Goal: Task Accomplishment & Management: Complete application form

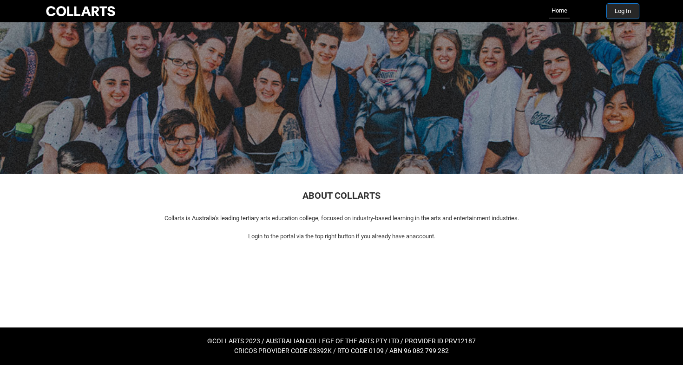
click at [615, 11] on button "Log In" at bounding box center [623, 11] width 32 height 15
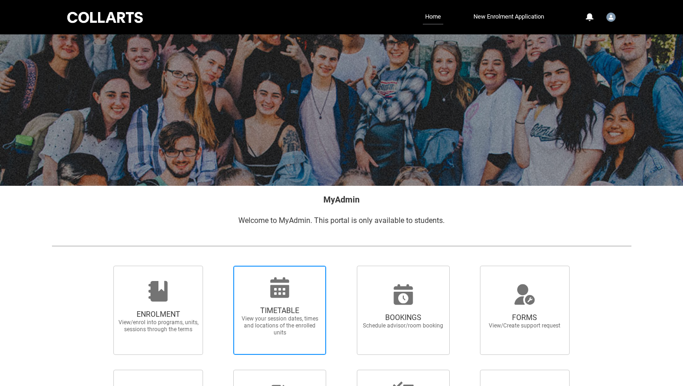
click at [300, 303] on span "TIMETABLE View your session dates, times and locations of the enrolled units" at bounding box center [279, 321] width 89 height 45
click at [222, 266] on input "TIMETABLE View your session dates, times and locations of the enrolled units" at bounding box center [221, 265] width 0 height 0
radio input "true"
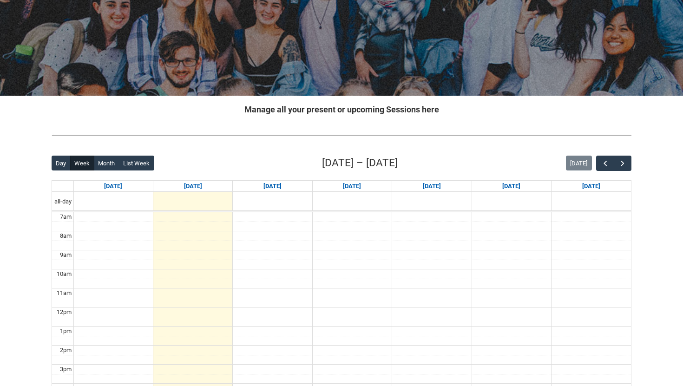
scroll to position [84, 0]
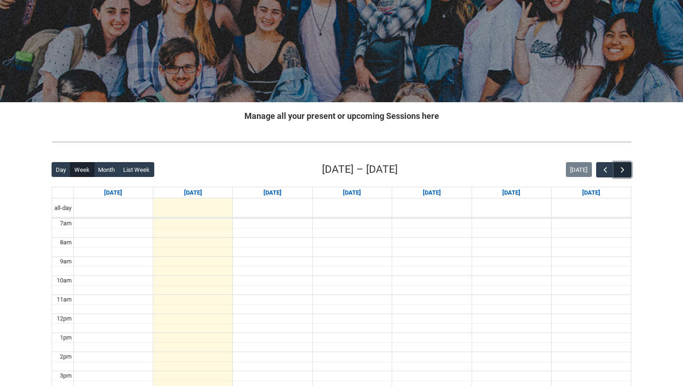
click at [625, 169] on span "button" at bounding box center [622, 169] width 9 height 9
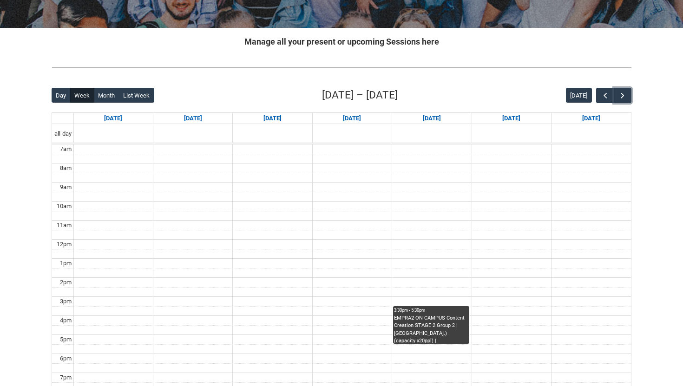
scroll to position [158, 0]
click at [601, 95] on span "button" at bounding box center [604, 95] width 9 height 9
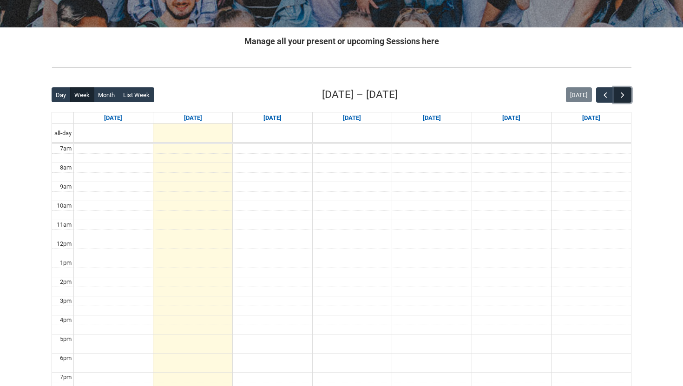
click at [624, 95] on span "button" at bounding box center [622, 95] width 9 height 9
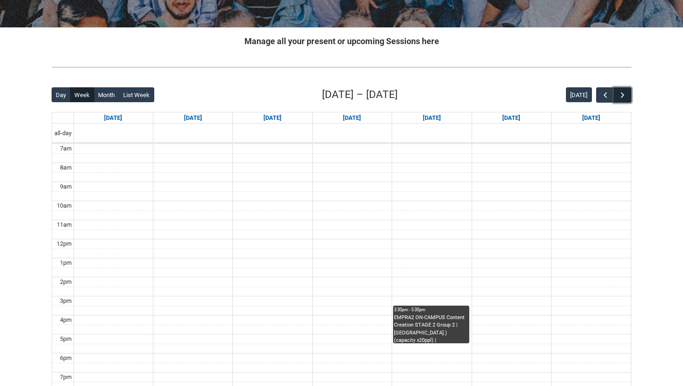
click at [626, 94] on span "button" at bounding box center [622, 95] width 9 height 9
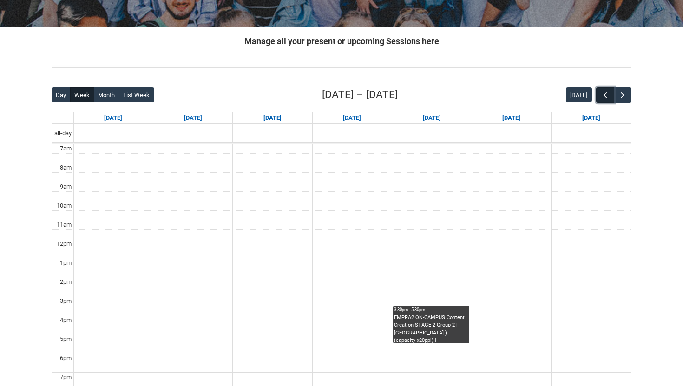
click at [608, 93] on span "button" at bounding box center [604, 95] width 9 height 9
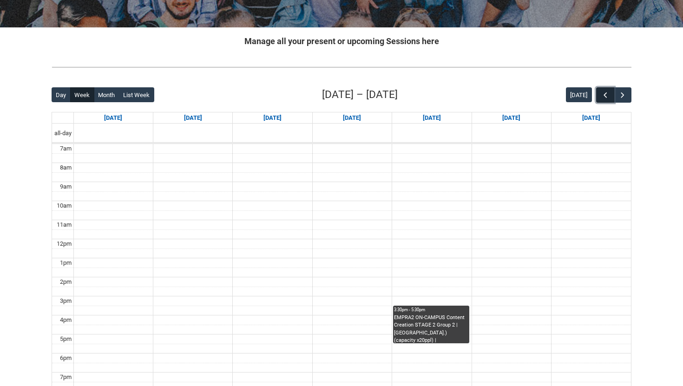
click at [608, 93] on span "button" at bounding box center [604, 95] width 9 height 9
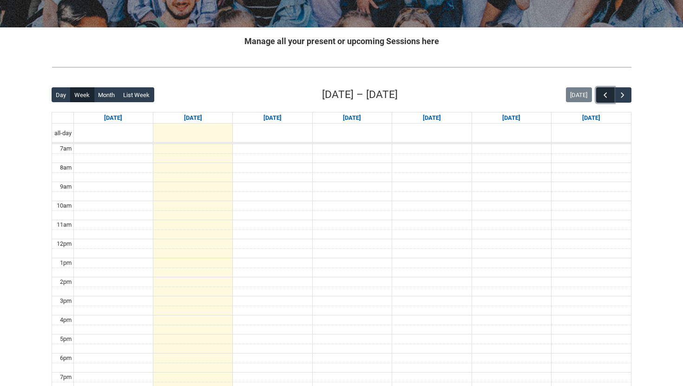
click at [608, 93] on span "button" at bounding box center [604, 95] width 9 height 9
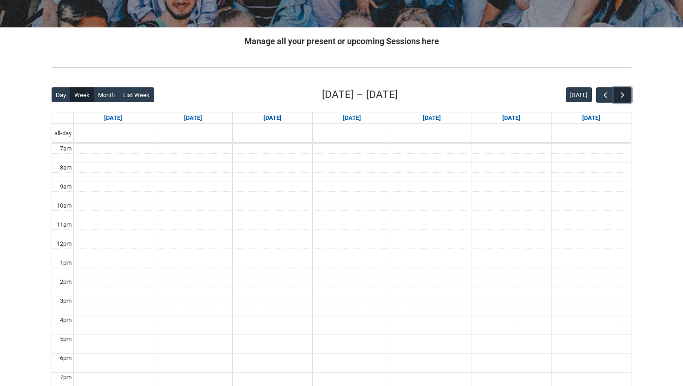
click at [629, 94] on button "button" at bounding box center [622, 94] width 18 height 15
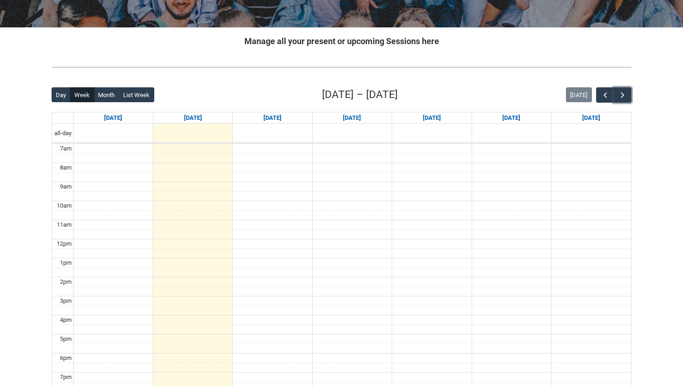
scroll to position [0, 0]
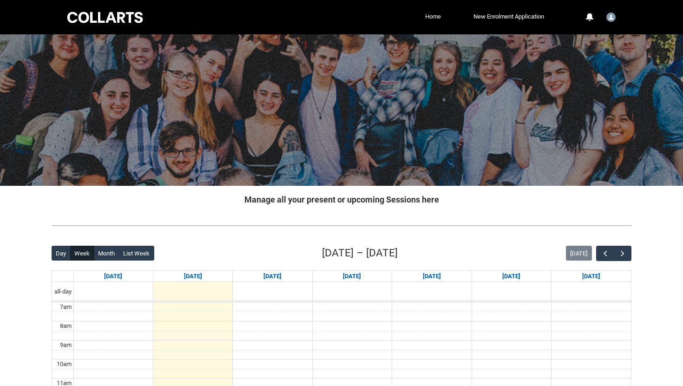
click at [427, 16] on link "Home" at bounding box center [433, 17] width 20 height 14
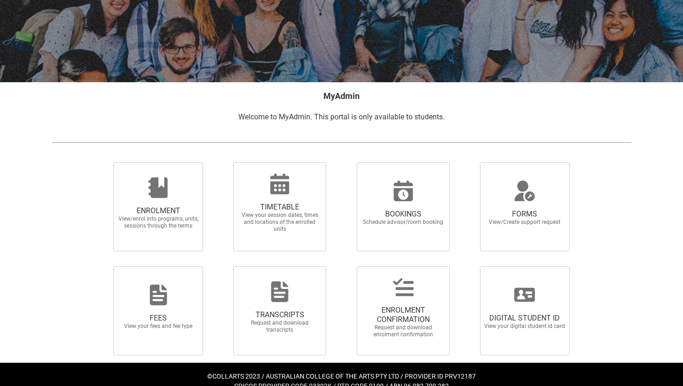
scroll to position [118, 0]
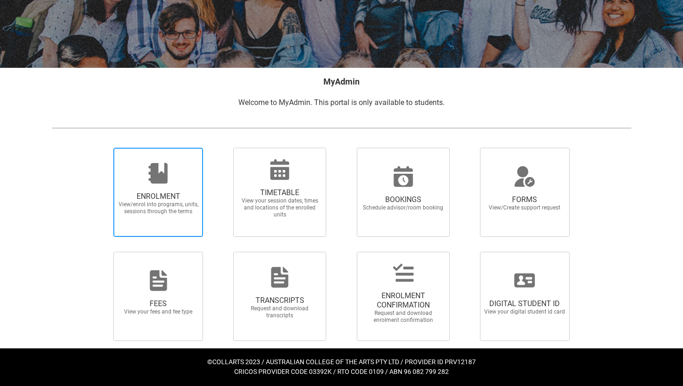
click at [184, 188] on span "ENROLMENT View/enrol into programs, units, sessions through the terms" at bounding box center [158, 203] width 89 height 38
click at [102, 148] on input "ENROLMENT View/enrol into programs, units, sessions through the terms" at bounding box center [102, 147] width 0 height 0
radio input "true"
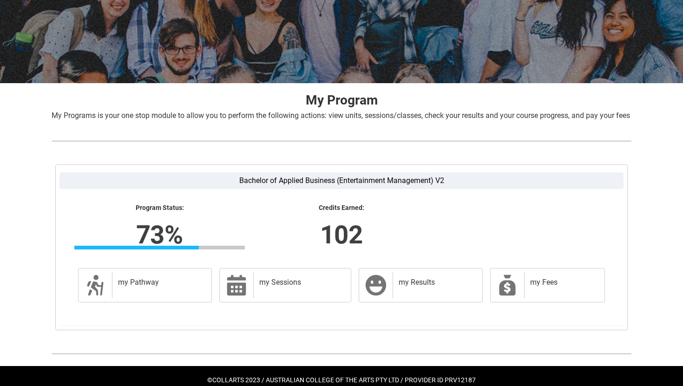
scroll to position [131, 0]
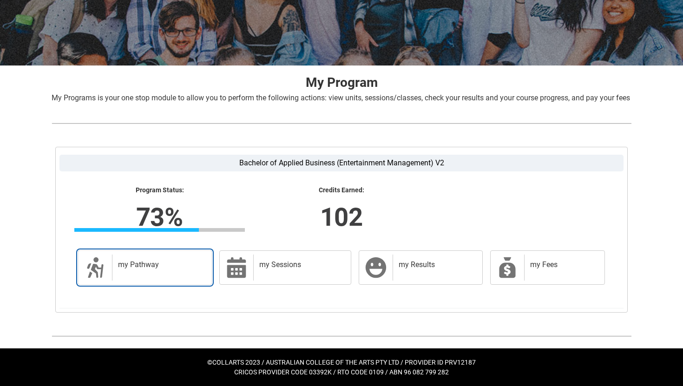
click at [150, 265] on h2 "my Pathway" at bounding box center [160, 264] width 84 height 9
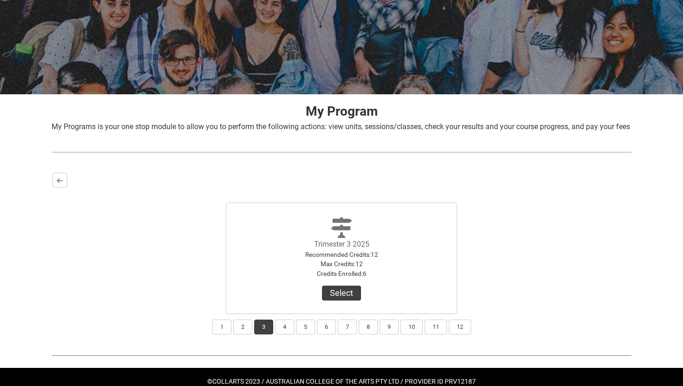
scroll to position [122, 0]
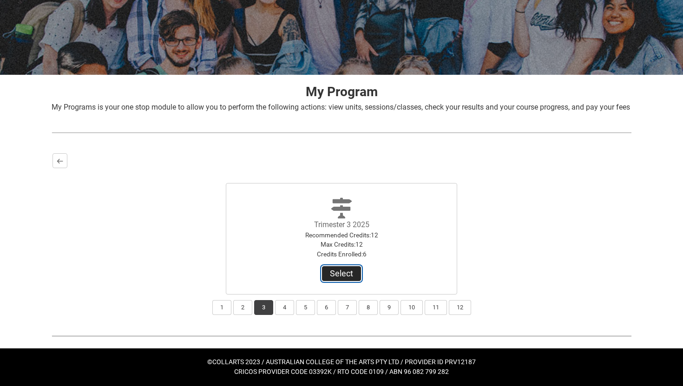
click at [351, 274] on button "Select" at bounding box center [341, 273] width 39 height 15
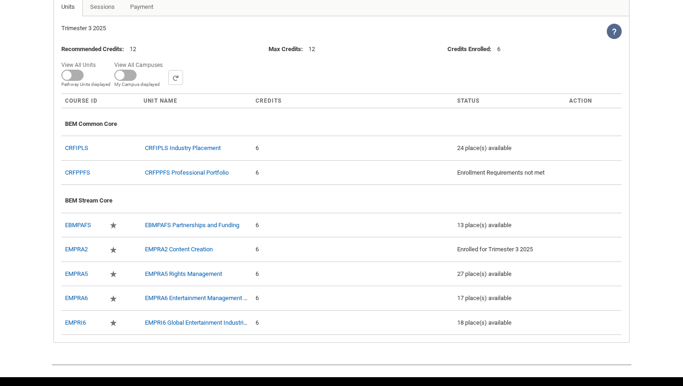
scroll to position [287, 0]
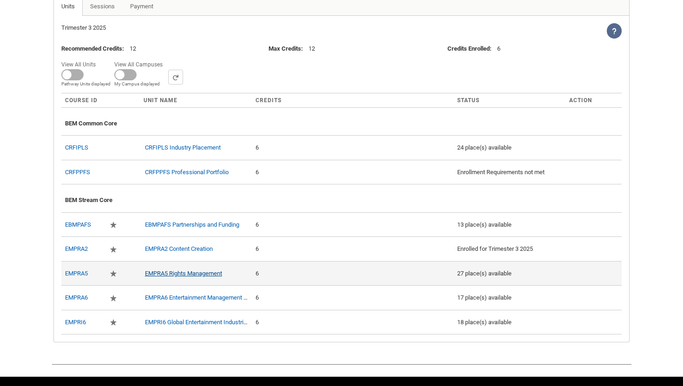
click at [198, 277] on link "EMPRA5 Rights Management" at bounding box center [183, 273] width 77 height 7
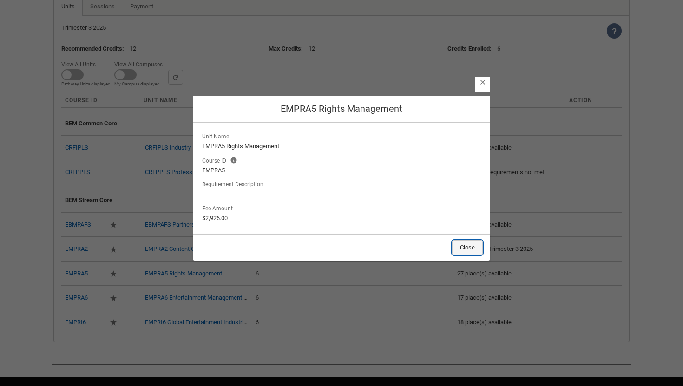
click at [470, 245] on button "Close" at bounding box center [467, 247] width 31 height 15
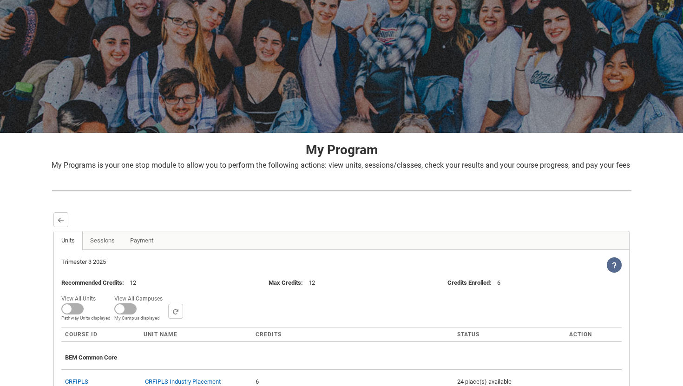
scroll to position [48, 0]
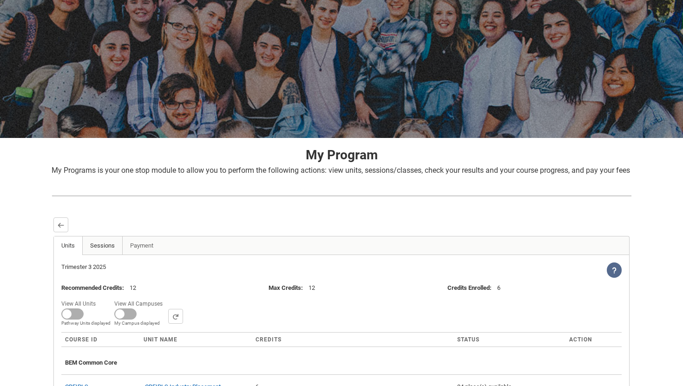
click at [101, 255] on link "Sessions" at bounding box center [102, 245] width 40 height 19
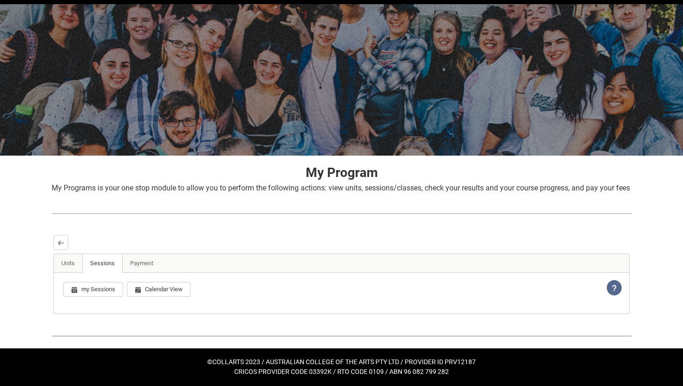
scroll to position [41, 0]
click at [143, 267] on link "Payment" at bounding box center [141, 263] width 39 height 19
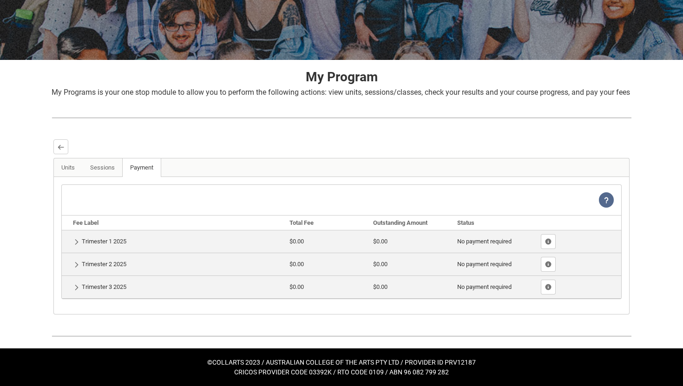
scroll to position [53, 0]
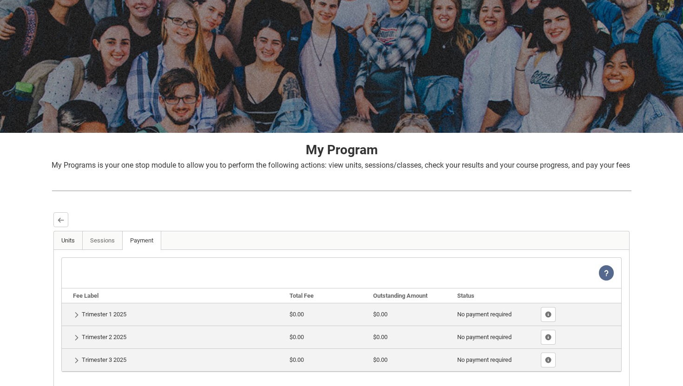
click at [66, 250] on link "Units" at bounding box center [68, 240] width 29 height 19
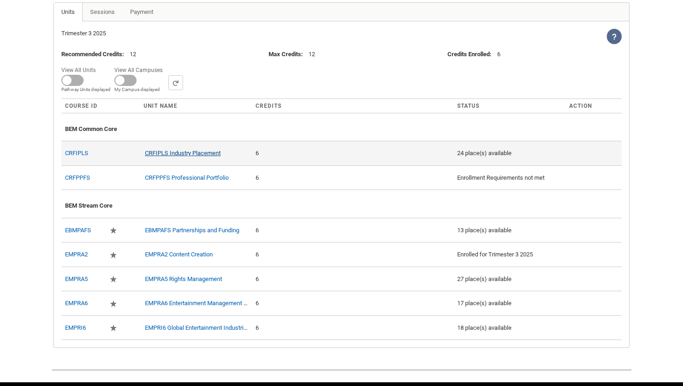
scroll to position [326, 0]
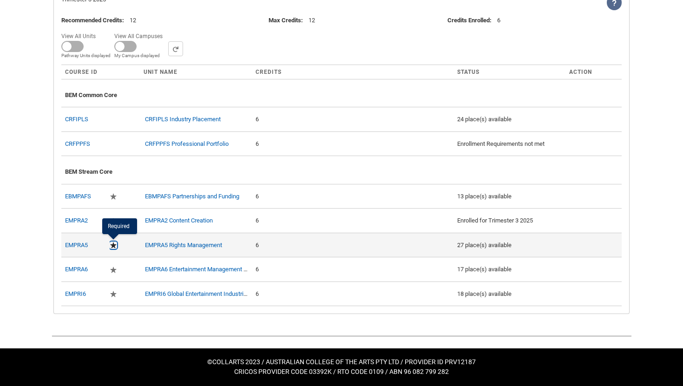
click at [115, 245] on lightning-primitive-icon "button" at bounding box center [113, 245] width 7 height 7
click at [78, 246] on link "EMPRA5" at bounding box center [76, 244] width 23 height 7
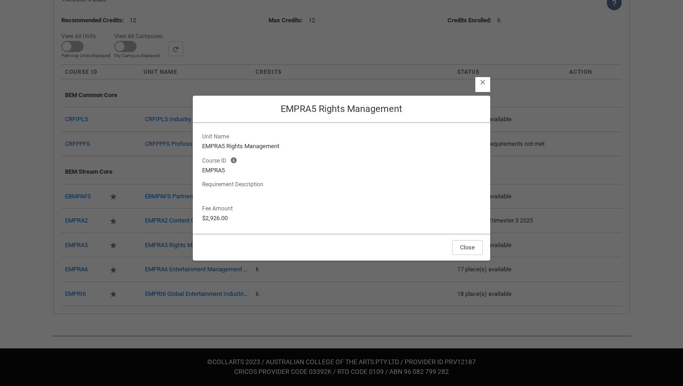
click at [484, 87] on lightning-button-icon "Close" at bounding box center [482, 84] width 15 height 15
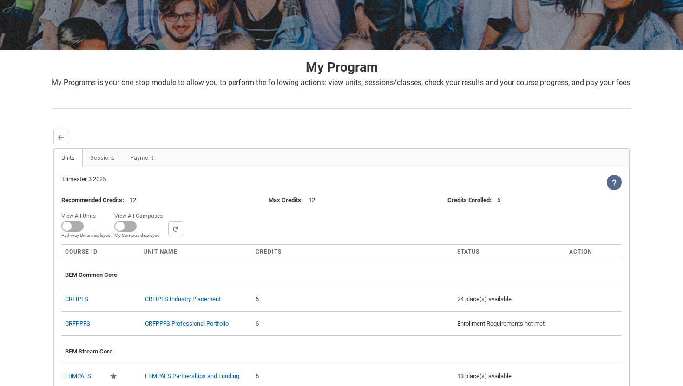
scroll to position [0, 0]
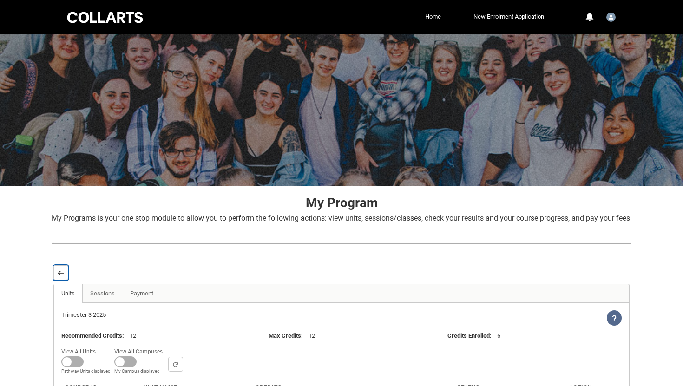
click at [65, 280] on button "Back" at bounding box center [60, 272] width 15 height 15
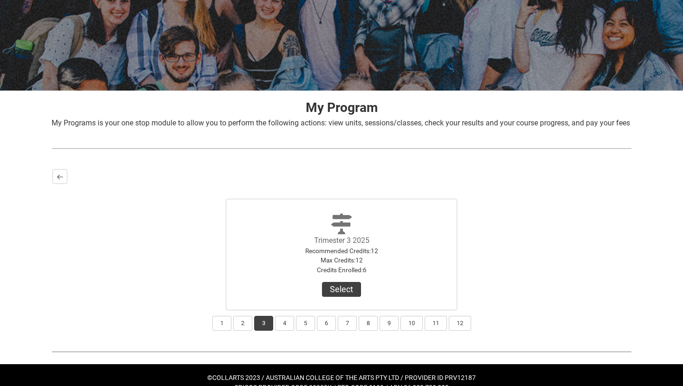
scroll to position [122, 0]
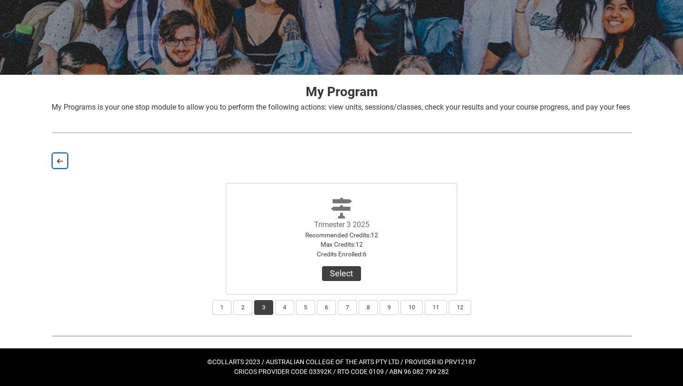
click at [59, 157] on button "Back" at bounding box center [59, 160] width 15 height 15
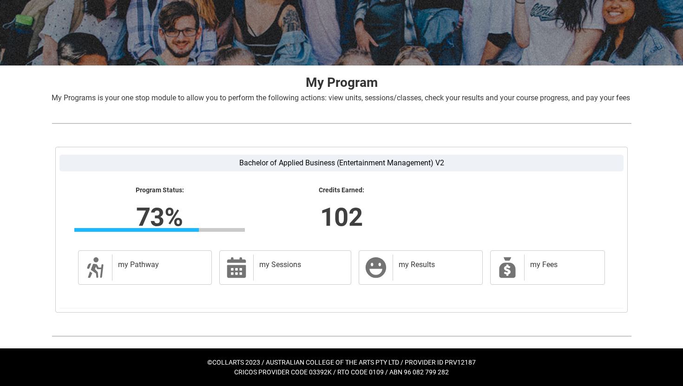
scroll to position [0, 0]
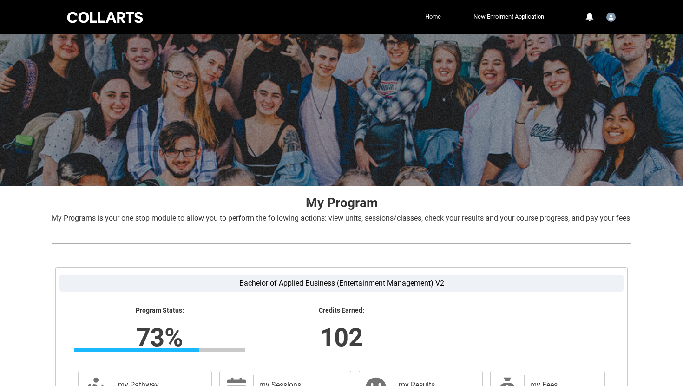
click at [427, 11] on link "Home" at bounding box center [433, 17] width 20 height 14
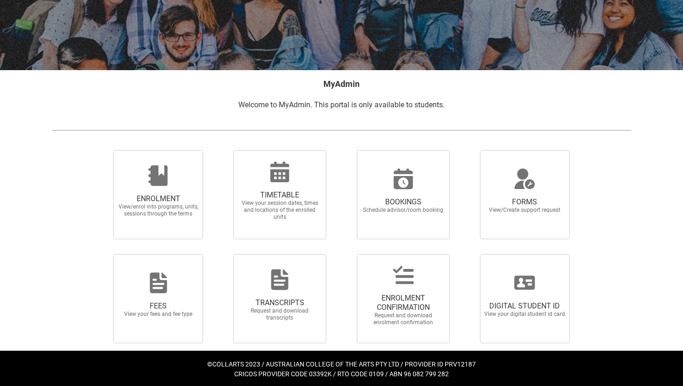
scroll to position [118, 0]
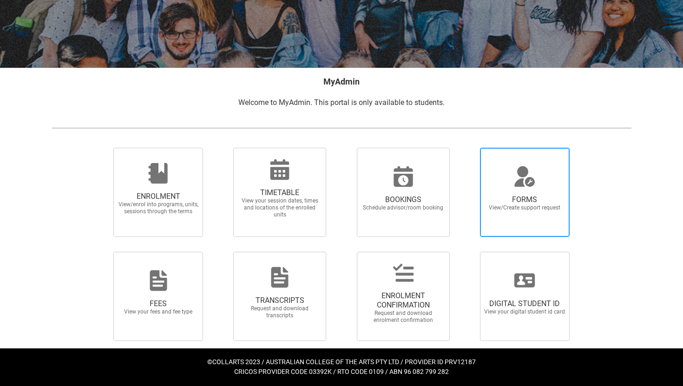
click at [502, 204] on span "View/Create support request" at bounding box center [524, 207] width 82 height 7
click at [469, 148] on input "FORMS View/Create support request" at bounding box center [468, 147] width 0 height 0
radio input "true"
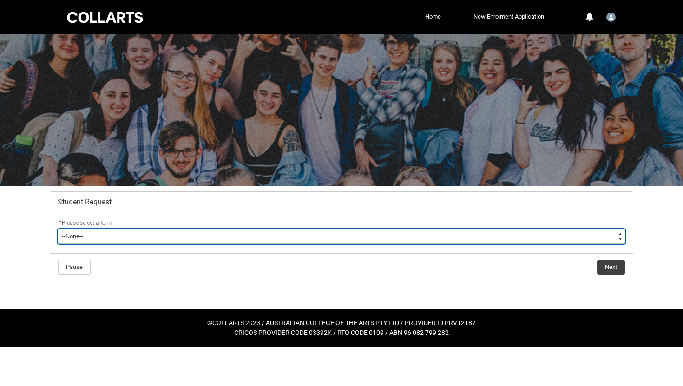
click at [343, 238] on select "--None-- Academic Transcript Application to Appeal Assignment Extension Change …" at bounding box center [341, 236] width 567 height 15
type lightning-select "Enrolment_Variation_Choice"
click at [58, 229] on select "--None-- Academic Transcript Application to Appeal Assignment Extension Change …" at bounding box center [341, 236] width 567 height 15
select select "Enrolment_Variation_Choice"
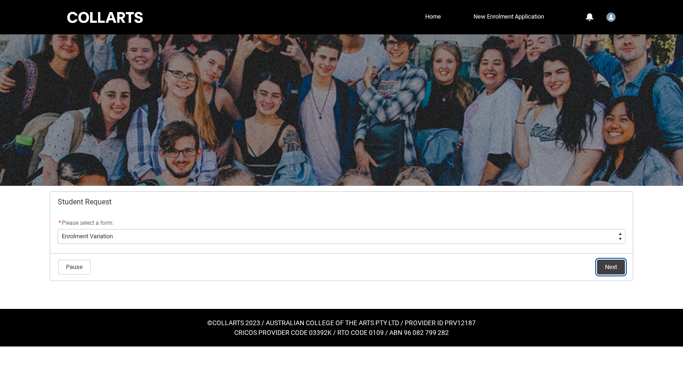
click at [615, 268] on button "Next" at bounding box center [611, 267] width 28 height 15
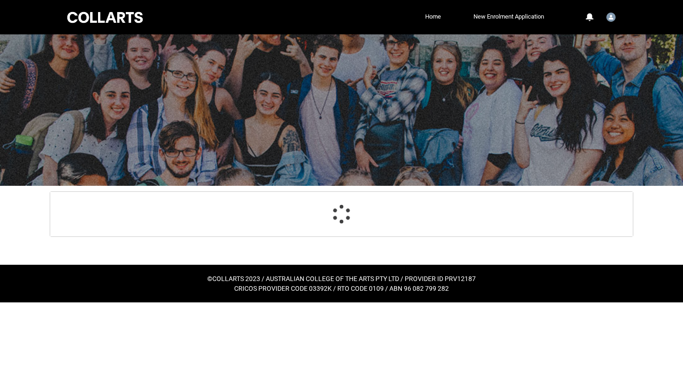
scroll to position [99, 0]
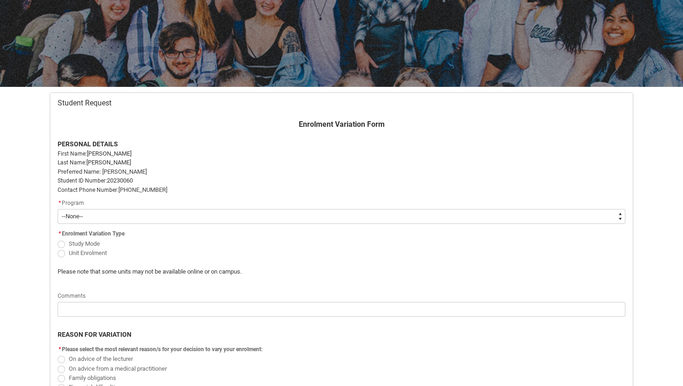
click at [151, 218] on select "--None-- Bachelor of Applied Business (Entertainment Management) V2" at bounding box center [341, 216] width 567 height 15
type lightning-select "recordPicklist_ProgramEnrollment.a0jOZ000003EYsvYAG"
click at [58, 209] on select "--None-- Bachelor of Applied Business (Entertainment Management) V2" at bounding box center [341, 216] width 567 height 15
select select "recordPicklist_ProgramEnrollment.a0jOZ000003EYsvYAG"
click at [60, 253] on span "Redu_Student_Request flow" at bounding box center [61, 253] width 7 height 7
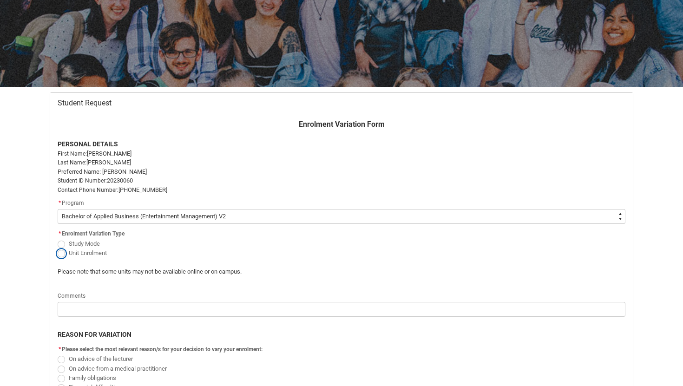
click at [58, 248] on input "Unit Enrolment" at bounding box center [57, 248] width 0 height 0
radio input "true"
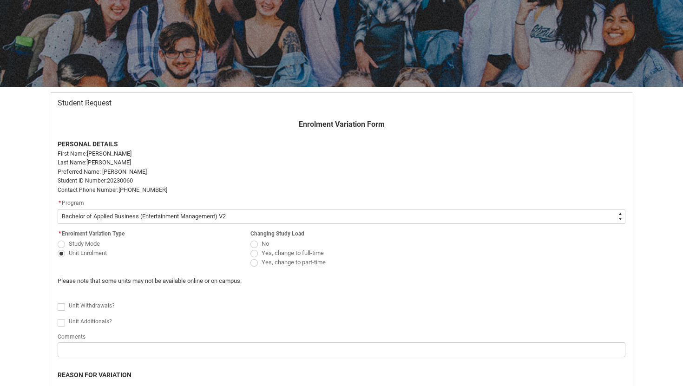
click at [254, 263] on span "Redu_Student_Request flow" at bounding box center [253, 262] width 7 height 7
click at [250, 258] on input "Yes, change to part-time" at bounding box center [250, 257] width 0 height 0
radio input "true"
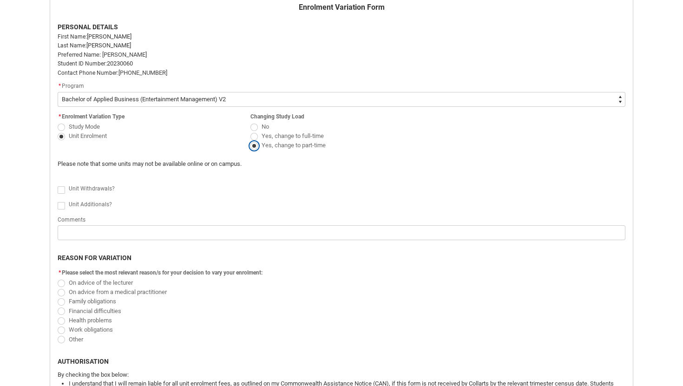
scroll to position [222, 0]
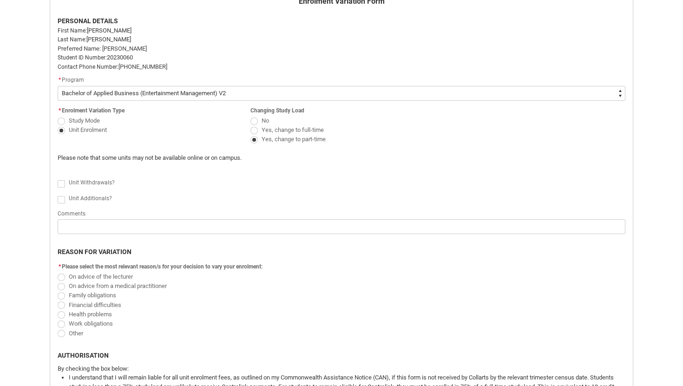
click at [59, 199] on span "Redu_Student_Request flow" at bounding box center [61, 199] width 7 height 7
click at [58, 195] on input "Redu_Student_Request flow" at bounding box center [57, 194] width 0 height 0
type lightning-input "true"
checkbox input "true"
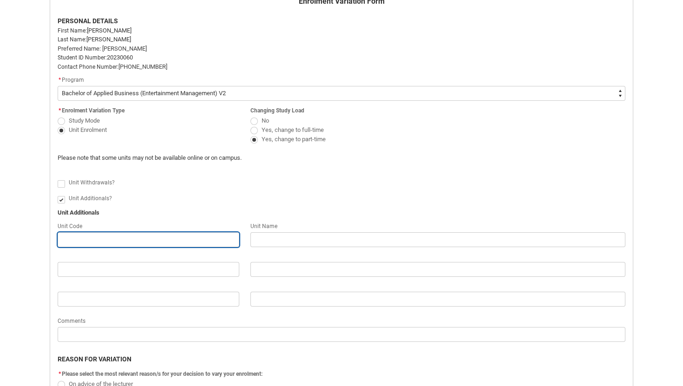
click at [128, 237] on input "Redu_Student_Request flow" at bounding box center [149, 239] width 182 height 15
type lightning-primitive-input-simple "e"
type input "e"
type lightning-primitive-input-simple "em"
type input "em"
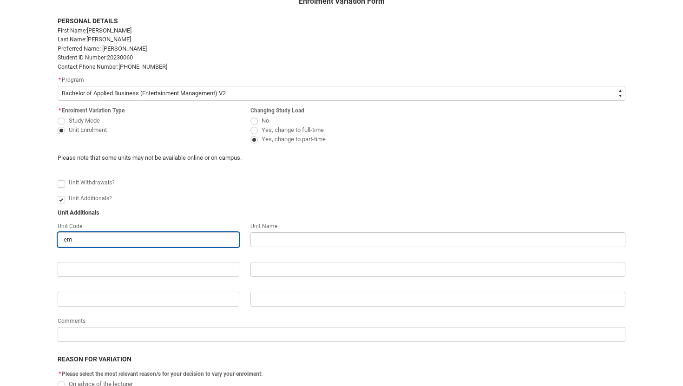
type lightning-primitive-input-simple "emp"
type input "emp"
type lightning-primitive-input-simple "em"
type input "em"
type lightning-primitive-input-simple "e"
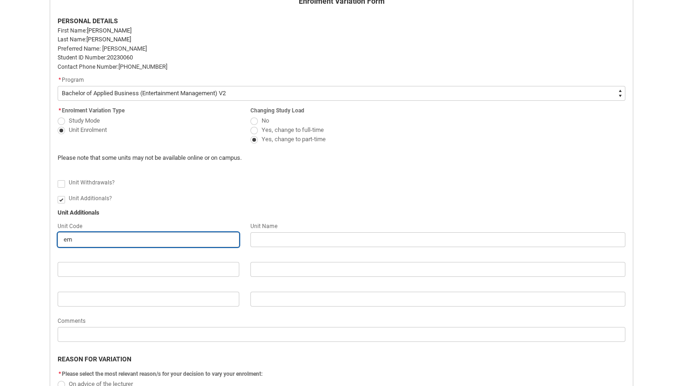
type input "e"
type lightning-primitive-input-simple "e"
type input "e"
type lightning-primitive-input-simple "E"
type input "E"
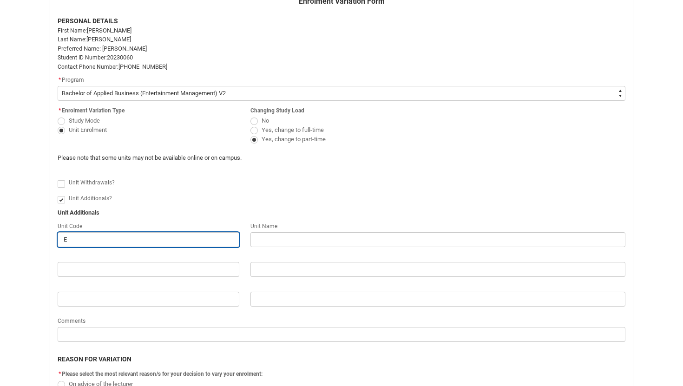
type lightning-primitive-input-simple "EM"
type input "EM"
type lightning-primitive-input-simple "EMP"
type input "EMP"
type lightning-primitive-input-simple "EMPR"
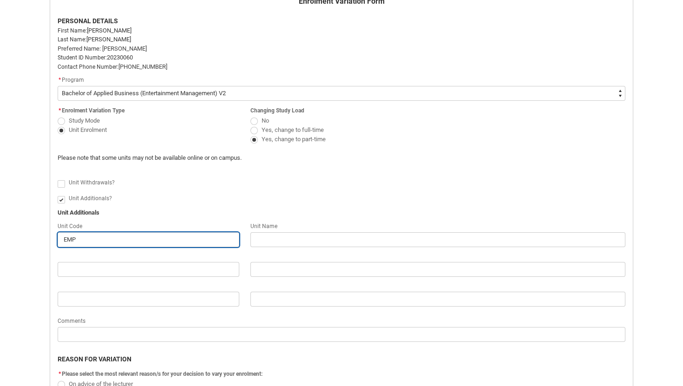
type input "EMPR"
type lightning-primitive-input-simple "EMPRA"
type input "EMPRA"
type lightning-primitive-input-simple "EMPRA5"
type input "EMPRA5"
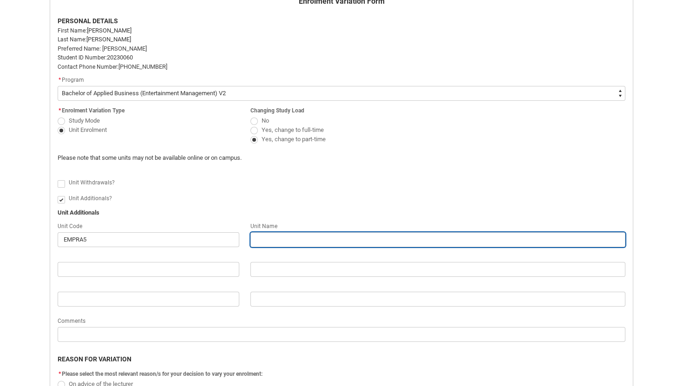
click at [290, 242] on input "Redu_Student_Request flow" at bounding box center [437, 239] width 375 height 15
type lightning-primitive-input-simple "R"
type input "R"
type lightning-primitive-input-simple "RI"
type input "RI"
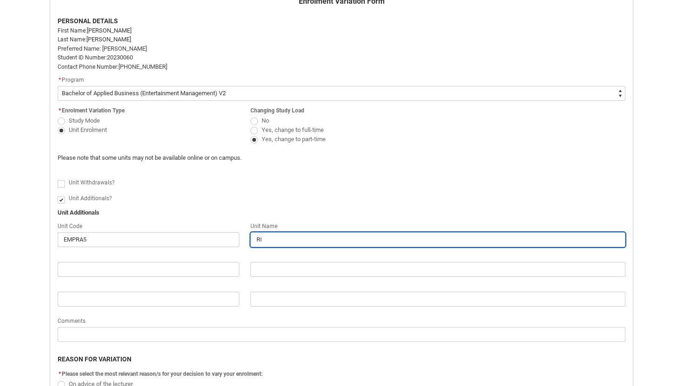
type lightning-primitive-input-simple "RIG"
type input "RIG"
type lightning-primitive-input-simple "RIGH"
type input "RIGH"
type lightning-primitive-input-simple "RIGHT"
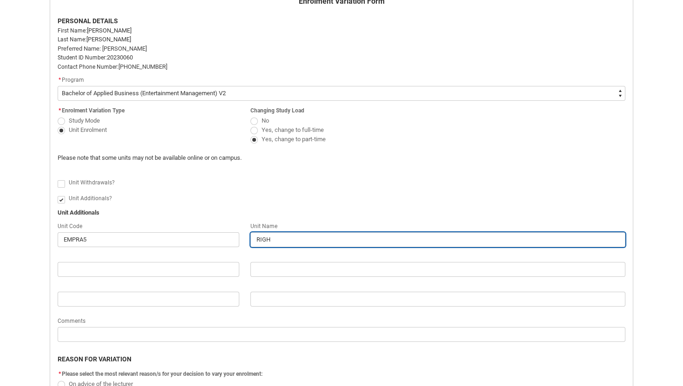
type input "RIGHT"
type lightning-primitive-input-simple "RIGHTS"
type input "RIGHTS"
type lightning-primitive-input-simple "RIGHTS"
type input "RIGHTS"
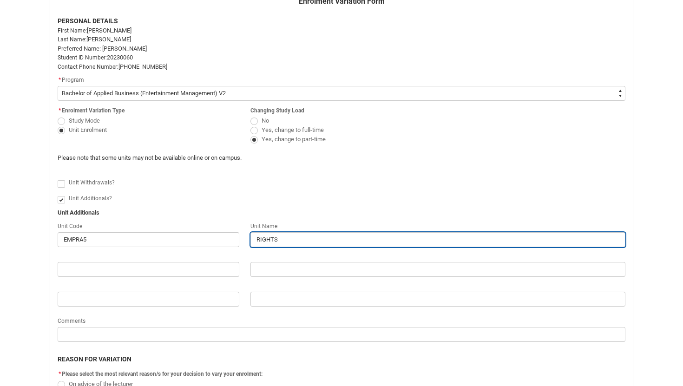
type lightning-primitive-input-simple "RIGHTS M"
type input "RIGHTS M"
type lightning-primitive-input-simple "RIGHTS MA"
type input "RIGHTS MA"
type lightning-primitive-input-simple "RIGHTS MAN"
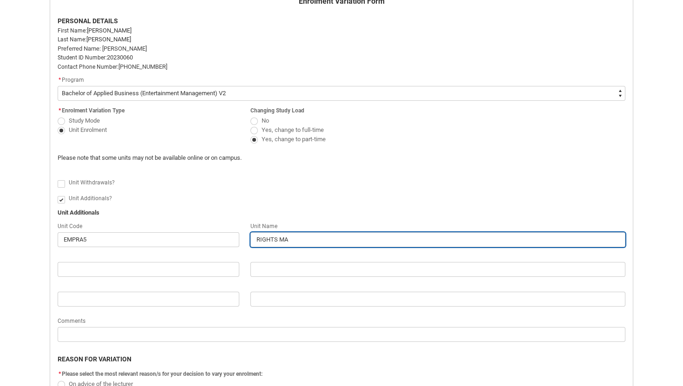
type input "RIGHTS MAN"
type lightning-primitive-input-simple "RIGHTS MANA"
type input "RIGHTS MANA"
type lightning-primitive-input-simple "RIGHTS MANAG"
type input "RIGHTS MANAG"
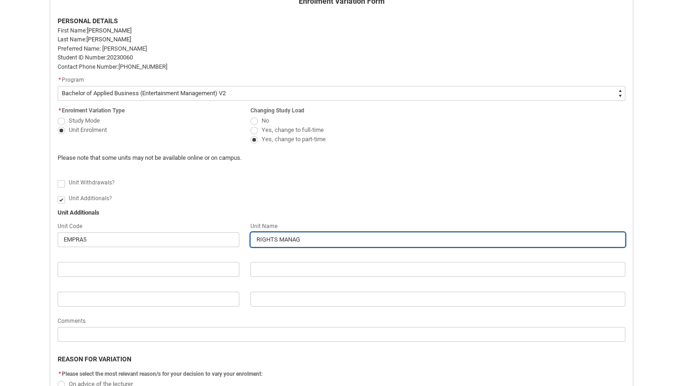
type lightning-primitive-input-simple "RIGHTS MANAGE"
type input "RIGHTS MANAGE"
type lightning-primitive-input-simple "RIGHTS MANAGEM"
type input "RIGHTS MANAGEM"
type lightning-primitive-input-simple "RIGHTS MANAGEME"
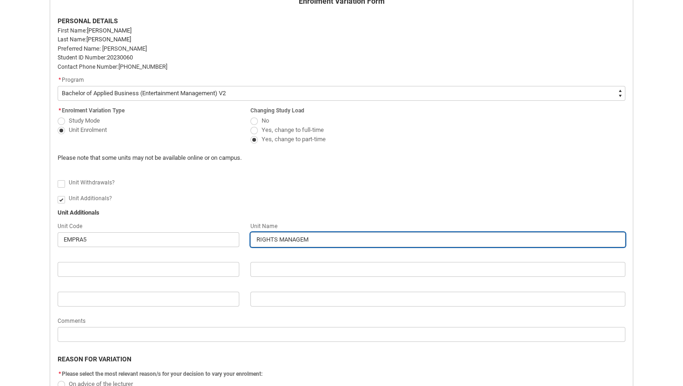
type input "RIGHTS MANAGEME"
type lightning-primitive-input-simple "RIGHTS MANAGEMEN"
type input "RIGHTS MANAGEMEN"
type lightning-primitive-input-simple "RIGHTS MANAGEMENT"
type input "RIGHTS MANAGEMENT"
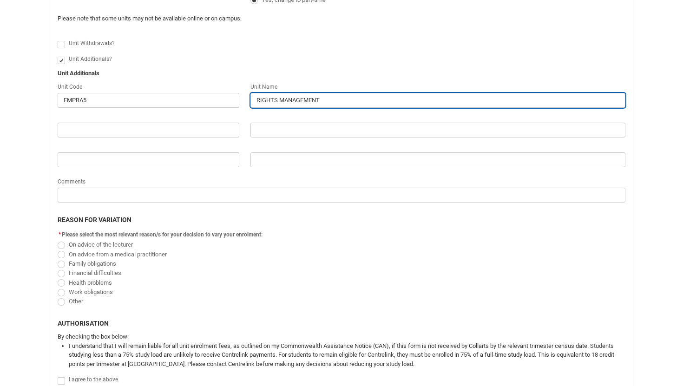
scroll to position [375, 0]
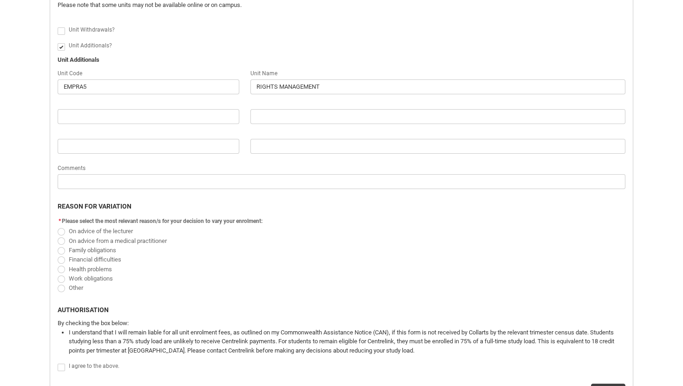
click at [62, 294] on flowruntime-screen-field "* Please select the most relevant reason/s for your decision to vary your enrol…" at bounding box center [341, 255] width 579 height 81
click at [61, 288] on span "Redu_Student_Request flow" at bounding box center [61, 288] width 7 height 7
click at [58, 283] on input "Other" at bounding box center [57, 282] width 0 height 0
radio input "true"
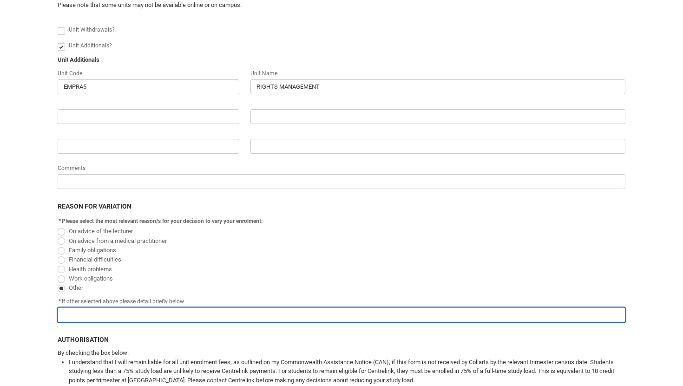
click at [141, 316] on input "Redu_Student_Request flow" at bounding box center [341, 314] width 567 height 15
type lightning-primitive-input-simple "R"
type input "R"
type lightning-primitive-input-simple "RE"
type input "RE"
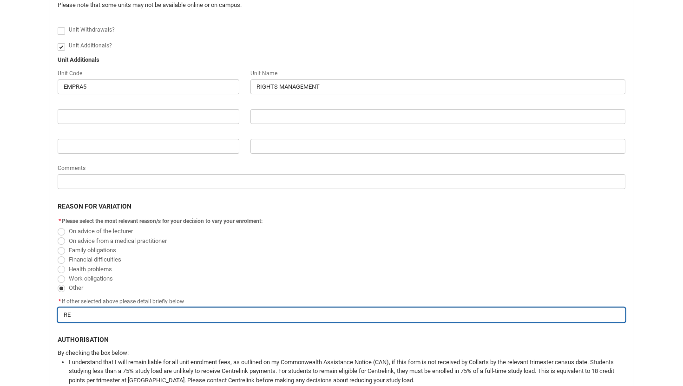
type lightning-primitive-input-simple "REA"
type input "REA"
type lightning-primitive-input-simple "READ"
type input "READ"
type lightning-primitive-input-simple "READY"
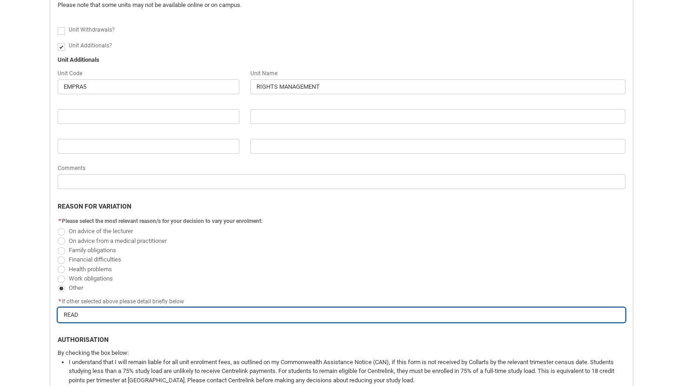
type input "READY"
type lightning-primitive-input-simple "READY"
type input "READY"
type lightning-primitive-input-simple "READY T"
type input "READY T"
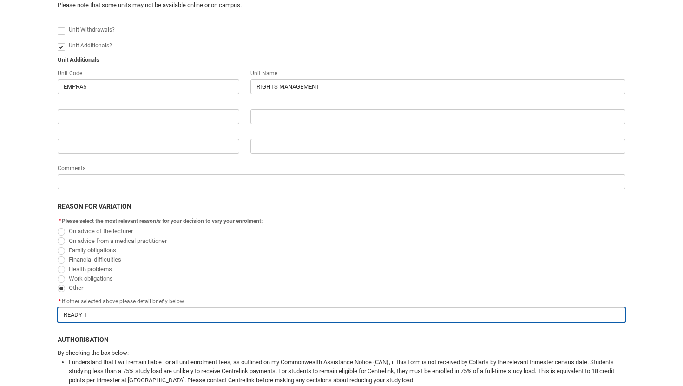
type lightning-primitive-input-simple "READY TO"
type input "READY TO"
type lightning-primitive-input-simple "READY TO"
type input "READY TO"
type lightning-primitive-input-simple "READY TO G"
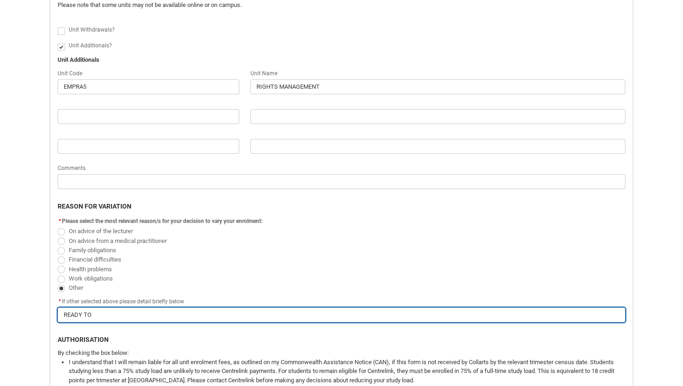
type input "READY TO G"
type lightning-primitive-input-simple "READY TO GO"
type input "READY TO GO"
type lightning-primitive-input-simple "READY TO GO"
type input "READY TO GO"
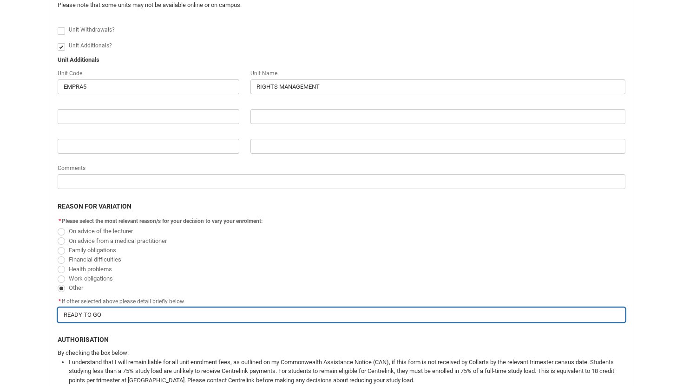
type lightning-primitive-input-simple "READY TO GO B"
type input "READY TO GO B"
type lightning-primitive-input-simple "READY TO GO BA"
type input "READY TO GO BA"
type lightning-primitive-input-simple "READY TO GO BAC"
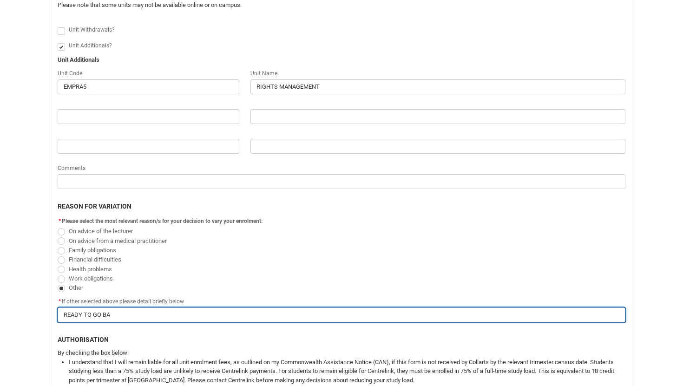
type input "READY TO GO BAC"
type lightning-primitive-input-simple "READY TO GO BACK"
type input "READY TO GO BACK"
type lightning-primitive-input-simple "READY TO GO BACK"
type input "READY TO GO BACK"
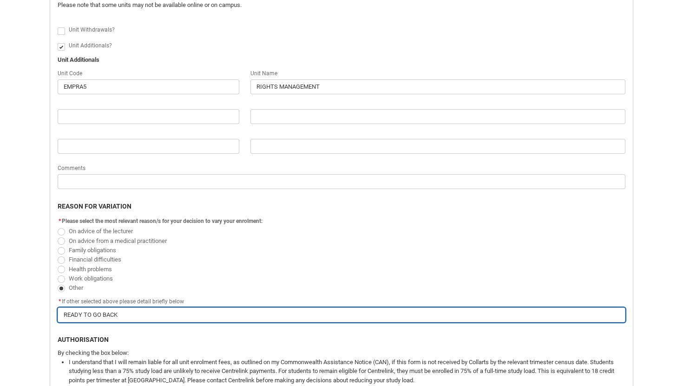
type lightning-primitive-input-simple "READY TO GO BACK"
type input "READY TO GO BACK"
type lightning-primitive-input-simple "READY TO GO BAC"
type input "READY TO GO BAC"
type lightning-primitive-input-simple "READY TO GO BA"
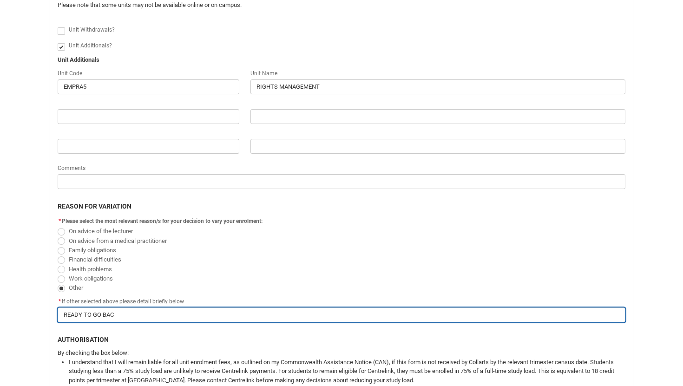
type input "READY TO GO BA"
type lightning-primitive-input-simple "READY TO GO B"
type input "READY TO GO B"
type lightning-primitive-input-simple "READY TO GO"
type input "READY TO GO"
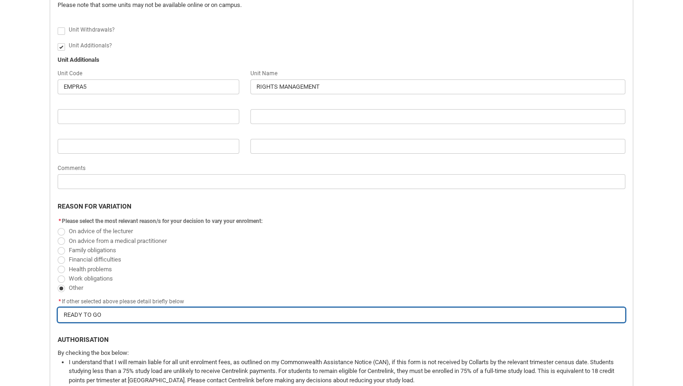
type lightning-primitive-input-simple "READY TO GO"
type input "READY TO GO"
type lightning-primitive-input-simple "READY TO G"
type input "READY TO G"
type lightning-primitive-input-simple "READY TO"
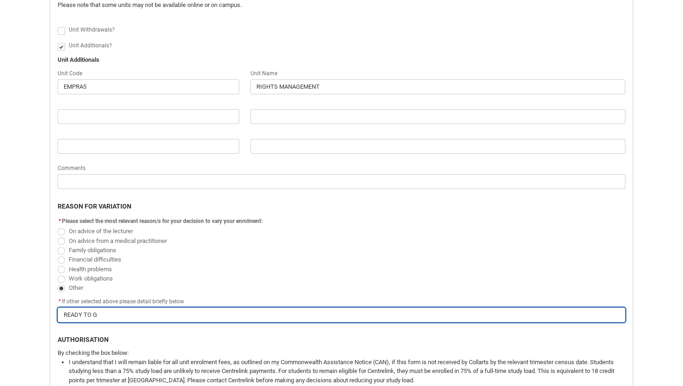
type input "READY TO"
type lightning-primitive-input-simple "READY TO"
type input "READY TO"
type lightning-primitive-input-simple "READY T"
type input "READY T"
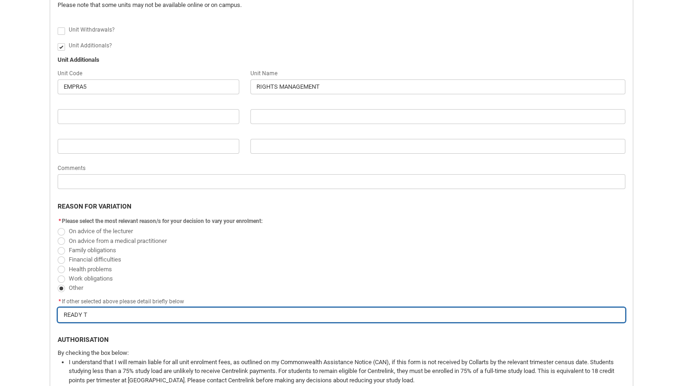
type lightning-primitive-input-simple "READY"
type input "READY"
type lightning-primitive-input-simple "READY"
type input "READY"
type lightning-primitive-input-simple "READ"
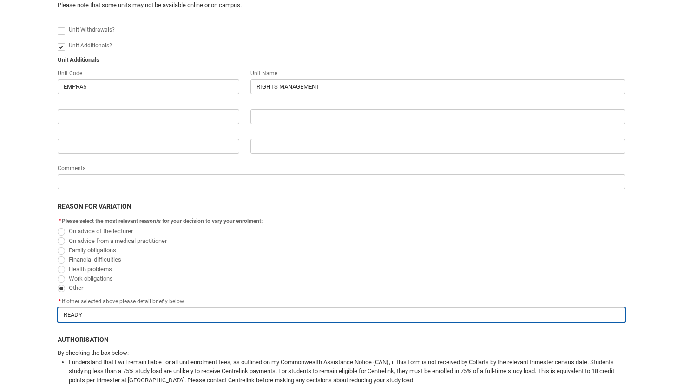
type input "READ"
type lightning-primitive-input-simple "REA"
type input "REA"
type lightning-primitive-input-simple "RE"
type input "RE"
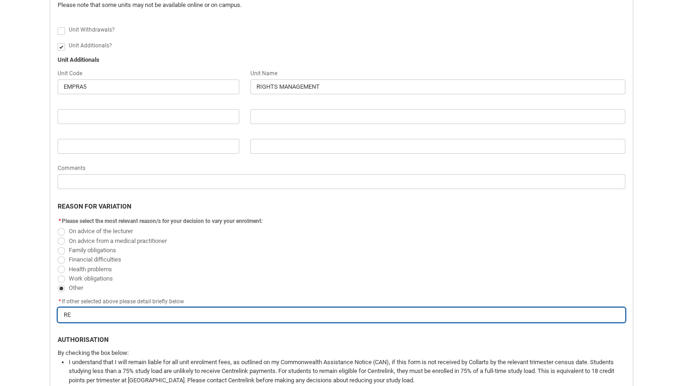
type lightning-primitive-input-simple "R"
type input "R"
type lightning-primitive-input-simple "Re"
type input "Re"
type lightning-primitive-input-simple "Rea"
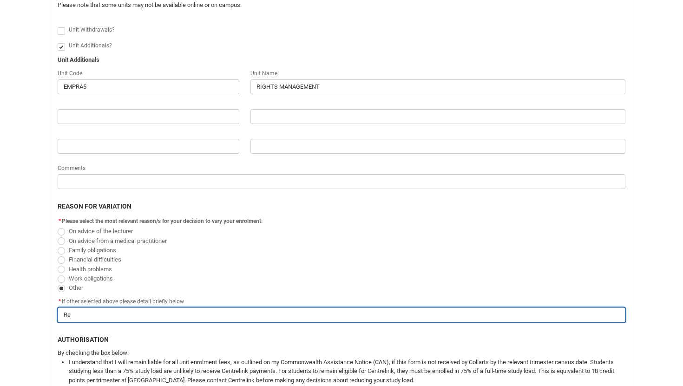
type input "Rea"
type lightning-primitive-input-simple "Read"
type input "Read"
type lightning-primitive-input-simple "Ready"
type input "Ready"
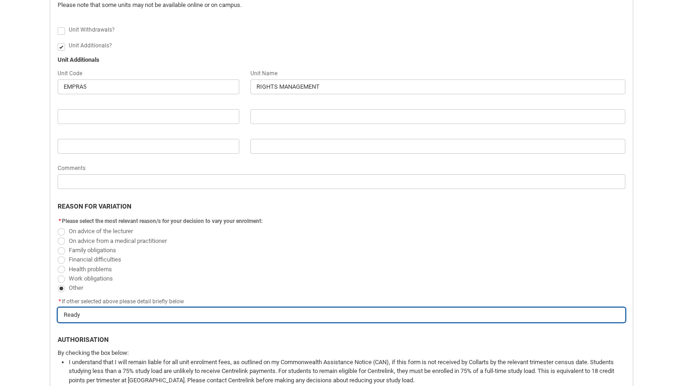
type lightning-primitive-input-simple "Ready"
type input "Ready"
type lightning-primitive-input-simple "Ready t"
type input "Ready t"
type lightning-primitive-input-simple "Ready to"
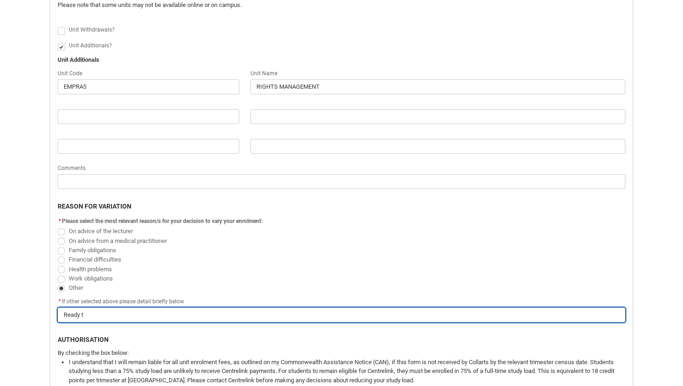
type input "Ready to"
type lightning-primitive-input-simple "Ready to"
type input "Ready to"
type lightning-primitive-input-simple "Ready to g"
type input "Ready to g"
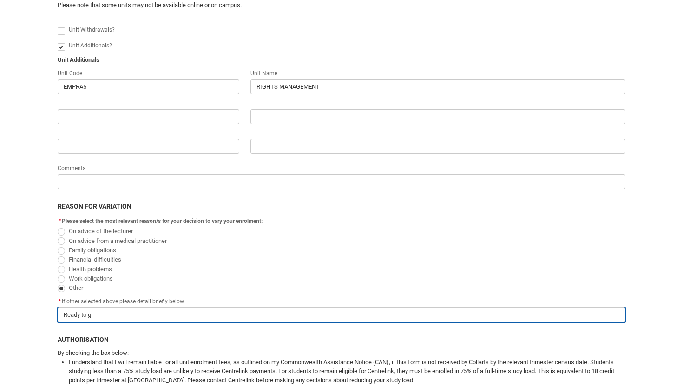
type lightning-primitive-input-simple "Ready to go"
type input "Ready to go"
type lightning-primitive-input-simple "Ready to go"
type input "Ready to go"
type lightning-primitive-input-simple "Ready to go b"
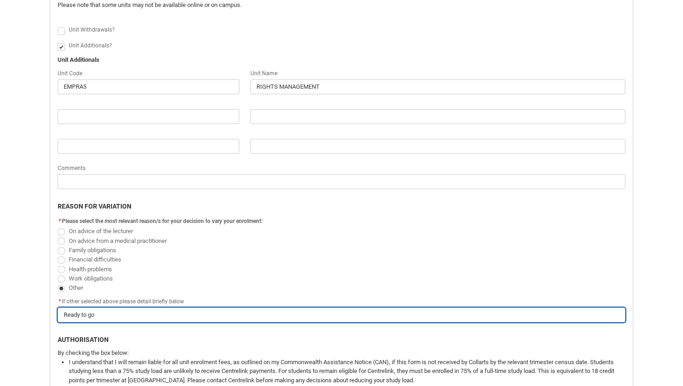
type input "Ready to go b"
type lightning-primitive-input-simple "Ready to go ba"
type input "Ready to go ba"
type lightning-primitive-input-simple "Ready to go bac"
type input "Ready to go bac"
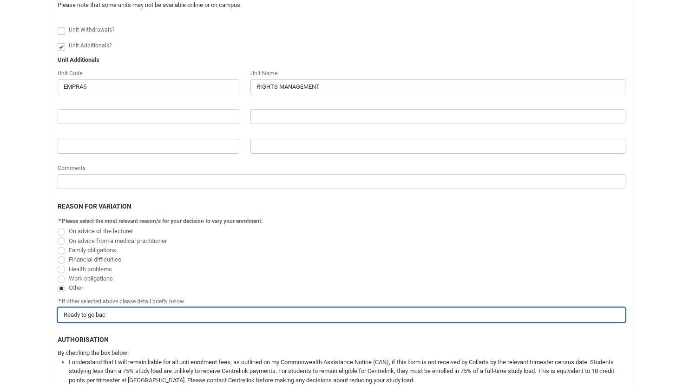
type lightning-primitive-input-simple "Ready to go back"
type input "Ready to go back"
type lightning-primitive-input-simple "Ready to go back"
type input "Ready to go back"
type lightning-primitive-input-simple "Ready to go back t"
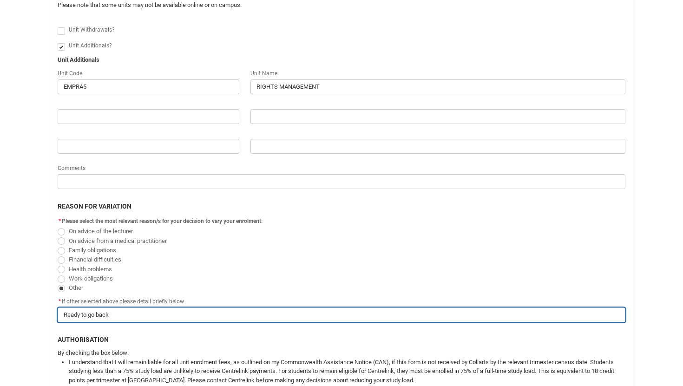
type input "Ready to go back t"
type lightning-primitive-input-simple "Ready to go back to"
type input "Ready to go back to"
type lightning-primitive-input-simple "Ready to go back to"
type input "Ready to go back to"
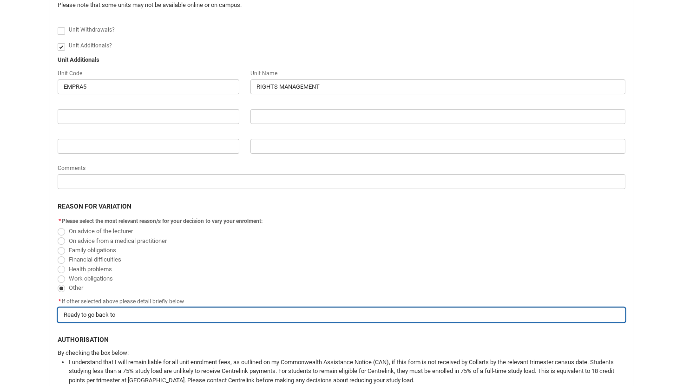
type lightning-primitive-input-simple "Ready to go back to p"
type input "Ready to go back to p"
type lightning-primitive-input-simple "Ready to go back to pa"
type input "Ready to go back to pa"
type lightning-primitive-input-simple "Ready to go back to par"
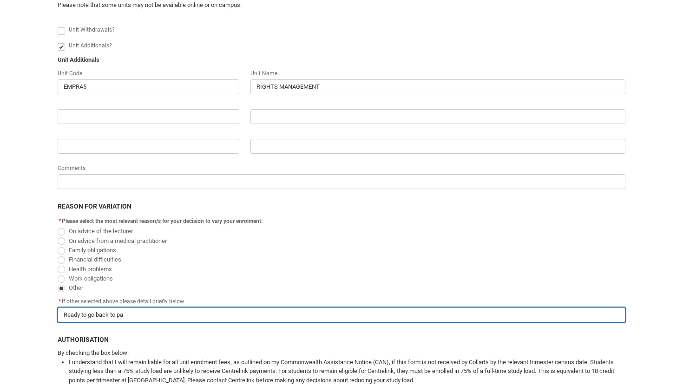
type input "Ready to go back to par"
type lightning-primitive-input-simple "Ready to go back to part"
type input "Ready to go back to part"
type lightning-primitive-input-simple "Ready to go back to parti"
type input "Ready to go back to parti"
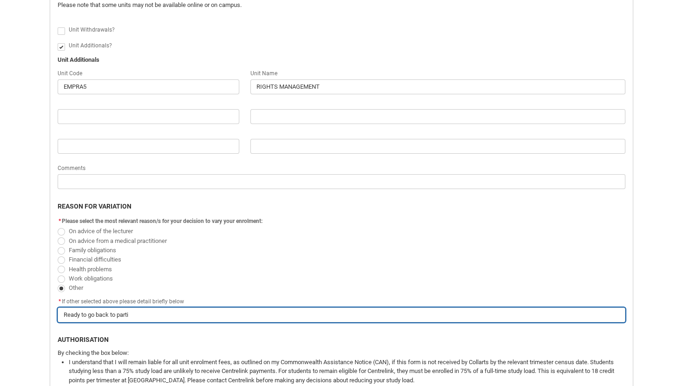
type lightning-primitive-input-simple "Ready to go back to parti="
type input "Ready to go back to parti="
type lightning-primitive-input-simple "Ready to go back to parti"
type input "Ready to go back to parti"
type lightning-primitive-input-simple "Ready to go back to part"
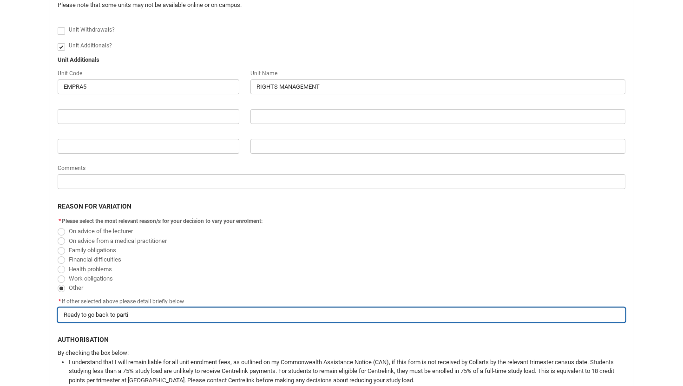
type input "Ready to go back to part"
type lightning-primitive-input-simple "Ready to go back to par"
type input "Ready to go back to par"
type lightning-primitive-input-simple "Ready to go back to pa"
type input "Ready to go back to pa"
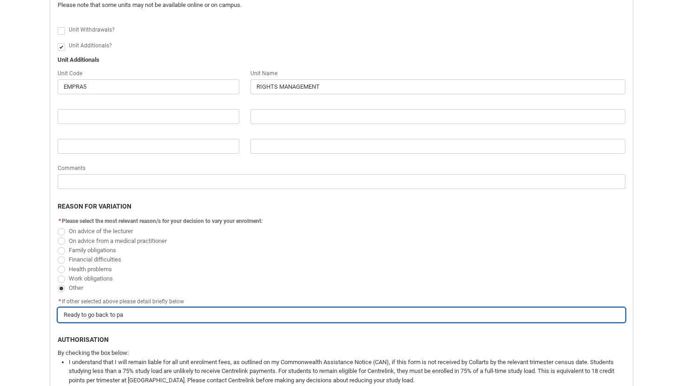
type lightning-primitive-input-simple "Ready to go back to par"
type input "Ready to go back to par"
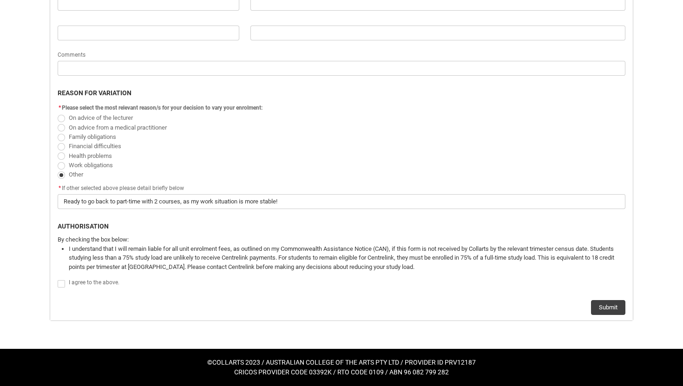
click at [61, 283] on span "Redu_Student_Request flow" at bounding box center [61, 283] width 7 height 7
click at [58, 279] on input "Redu_Student_Request flow" at bounding box center [57, 278] width 0 height 0
click at [604, 308] on button "Submit" at bounding box center [608, 307] width 34 height 15
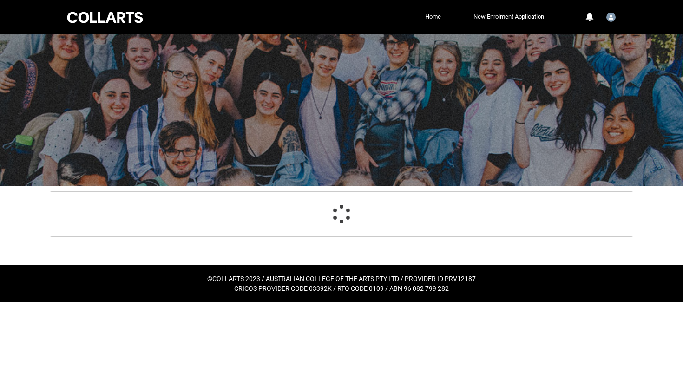
scroll to position [0, 0]
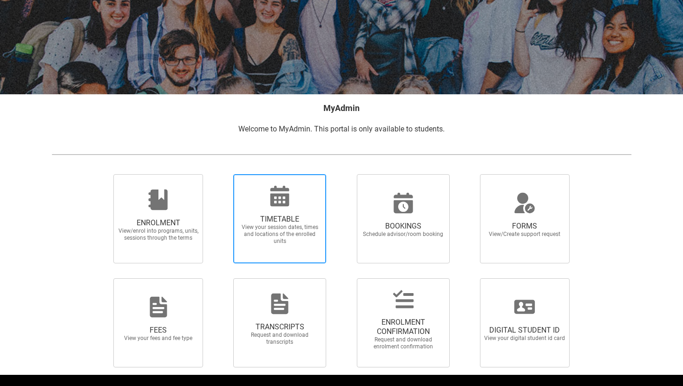
scroll to position [118, 0]
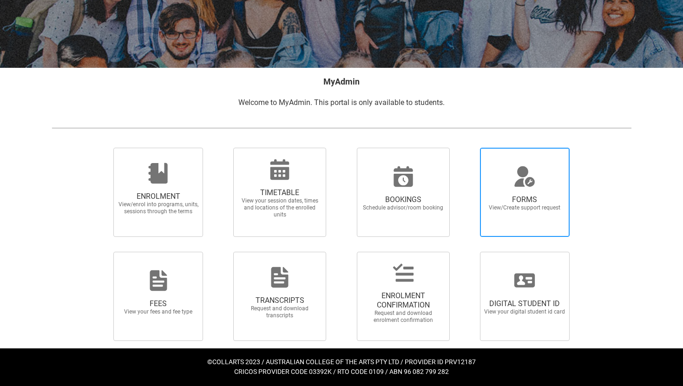
click at [513, 206] on span "View/Create support request" at bounding box center [524, 207] width 82 height 7
click at [469, 148] on input "FORMS View/Create support request" at bounding box center [468, 147] width 0 height 0
radio input "true"
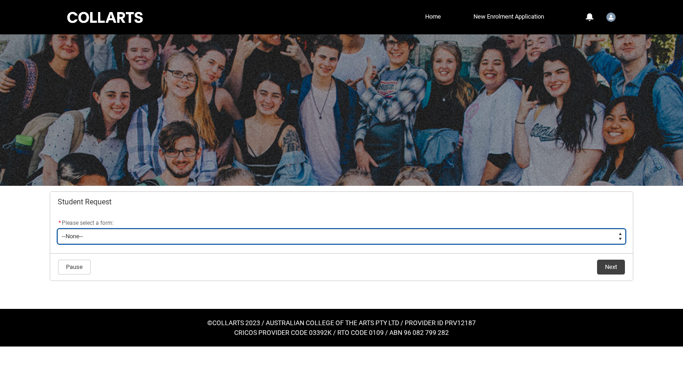
click at [363, 238] on select "--None-- Academic Transcript Application to Appeal Assignment Extension Change …" at bounding box center [341, 236] width 567 height 15
type lightning-select "Enrolment_Variation_Choice"
click at [58, 229] on select "--None-- Academic Transcript Application to Appeal Assignment Extension Change …" at bounding box center [341, 236] width 567 height 15
select select "Enrolment_Variation_Choice"
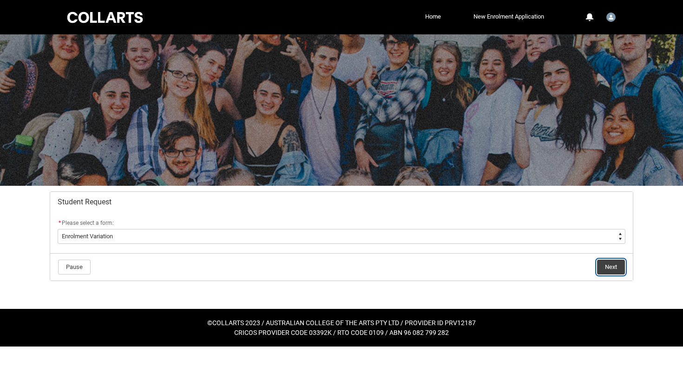
click at [616, 272] on button "Next" at bounding box center [611, 267] width 28 height 15
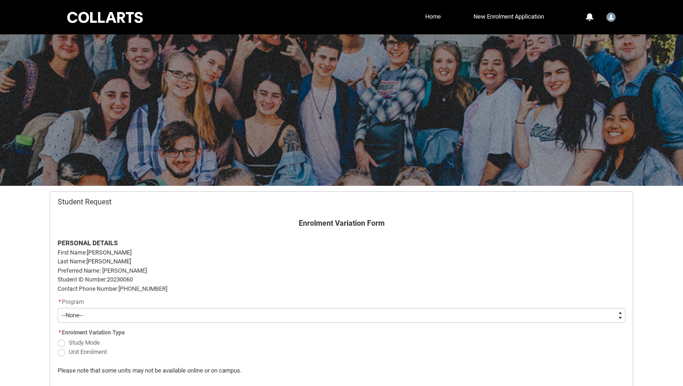
click at [431, 18] on link "Home" at bounding box center [433, 17] width 20 height 14
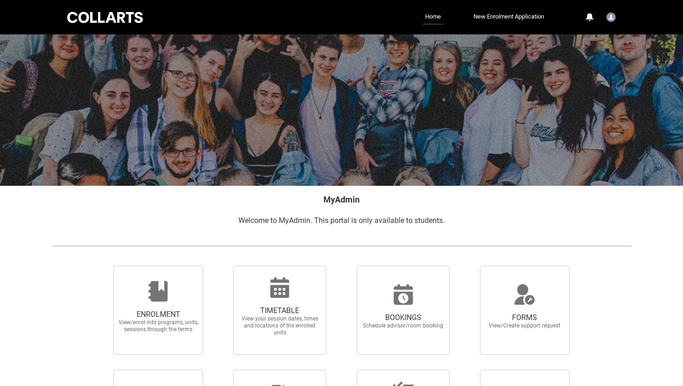
scroll to position [118, 0]
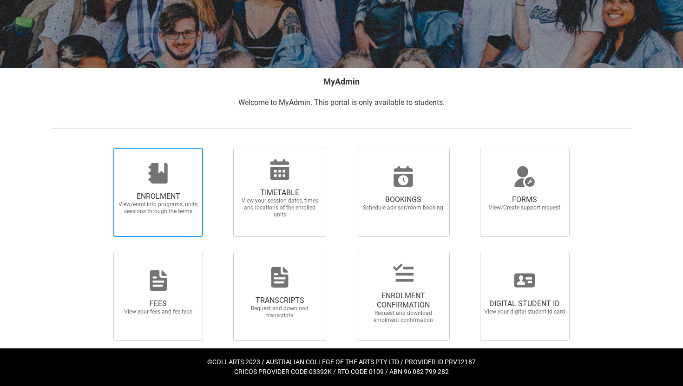
click at [174, 184] on div at bounding box center [158, 173] width 89 height 22
click at [102, 148] on input "ENROLMENT View/enrol into programs, units, sessions through the terms" at bounding box center [102, 147] width 0 height 0
radio input "true"
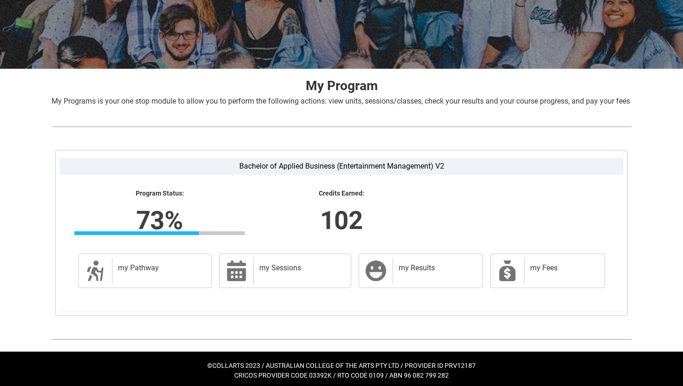
scroll to position [131, 0]
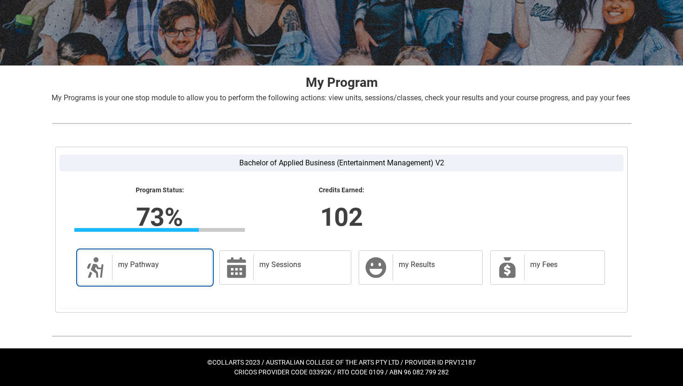
click at [172, 270] on div "my Pathway" at bounding box center [160, 267] width 96 height 26
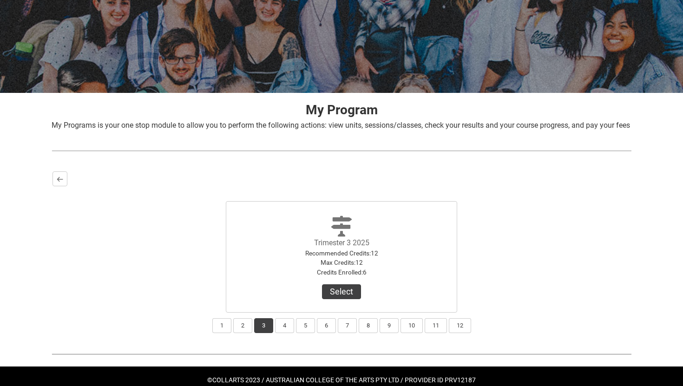
scroll to position [122, 0]
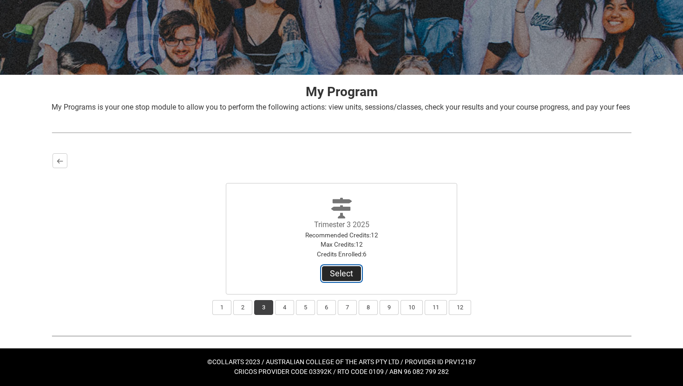
click at [350, 278] on button "Select" at bounding box center [341, 273] width 39 height 15
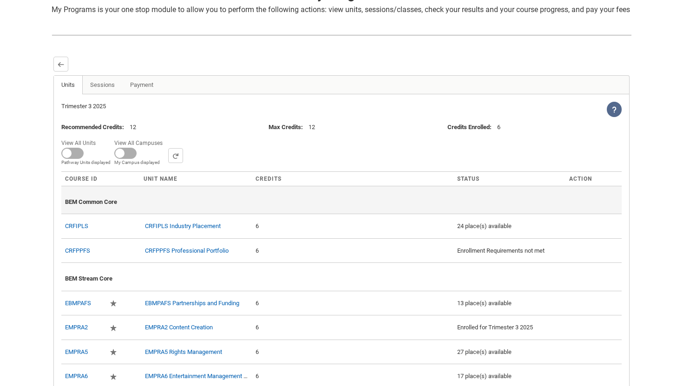
scroll to position [326, 0]
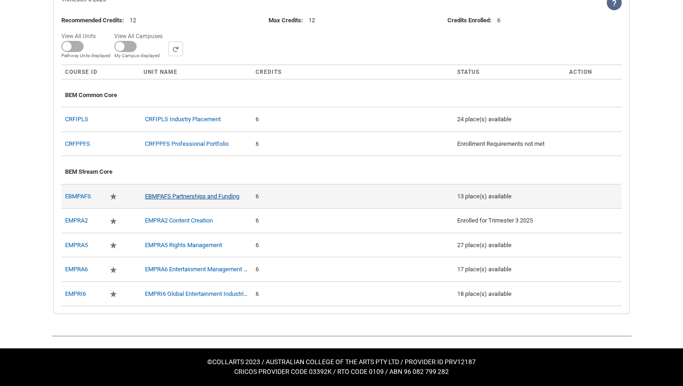
click at [216, 196] on link "EBMPAFS Partnerships and Funding" at bounding box center [192, 196] width 94 height 7
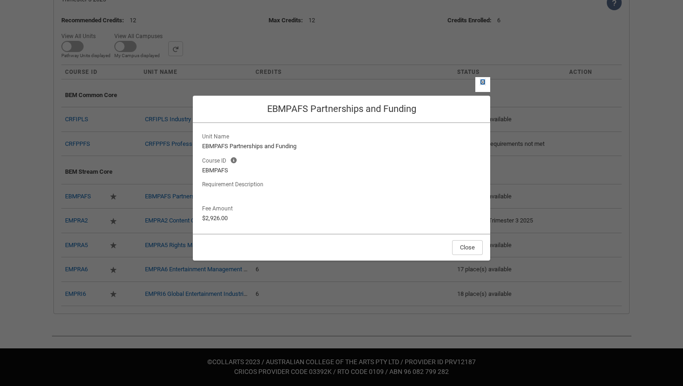
click at [479, 84] on lightning-primitive-icon "button" at bounding box center [482, 81] width 7 height 7
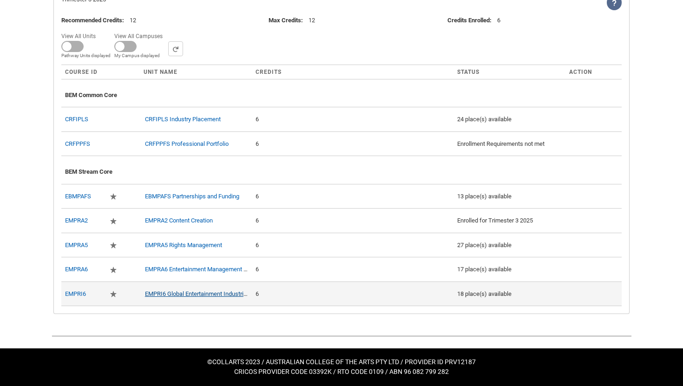
click at [210, 295] on link "EMPRI6 Global Entertainment Industries" at bounding box center [197, 293] width 105 height 7
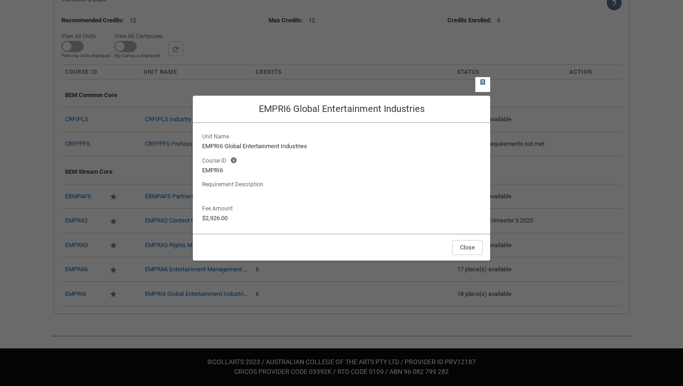
click at [484, 83] on lightning-primitive-icon "button" at bounding box center [482, 81] width 7 height 7
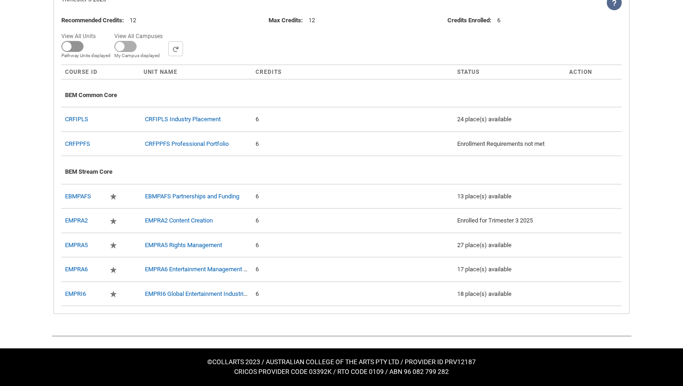
click at [74, 47] on span at bounding box center [72, 46] width 22 height 11
click at [99, 30] on input "View All Units All Units displayed Pathway Units displayed" at bounding box center [99, 30] width 0 height 0
checkbox input "true"
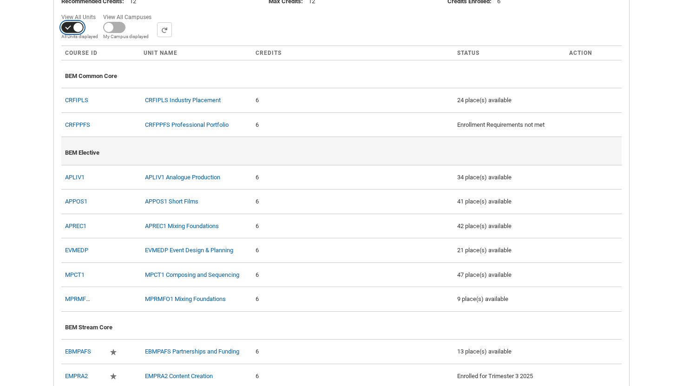
scroll to position [335, 0]
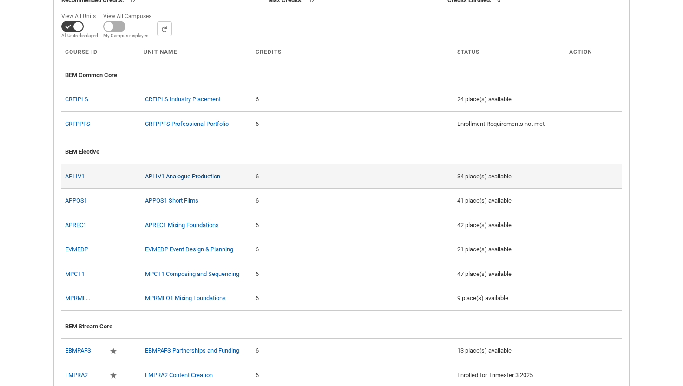
click at [205, 180] on link "APLIV1 Analogue Production" at bounding box center [182, 176] width 75 height 7
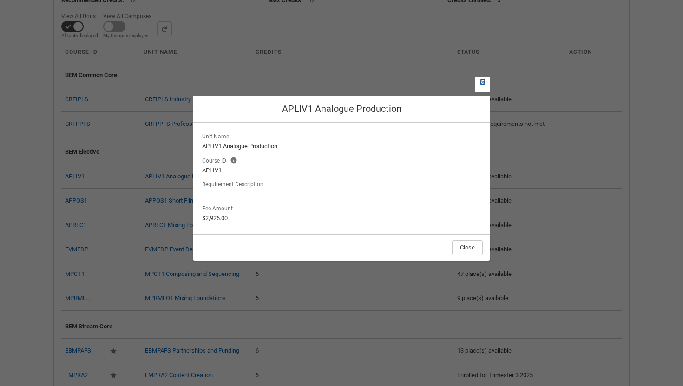
click at [485, 82] on lightning-primitive-icon "button" at bounding box center [482, 81] width 7 height 7
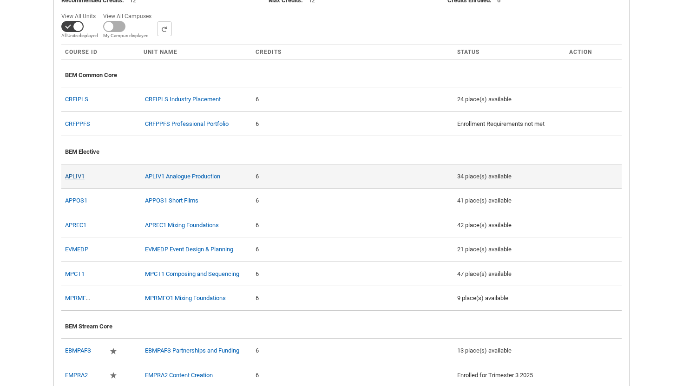
click at [78, 180] on link "APLIV1" at bounding box center [75, 176] width 20 height 7
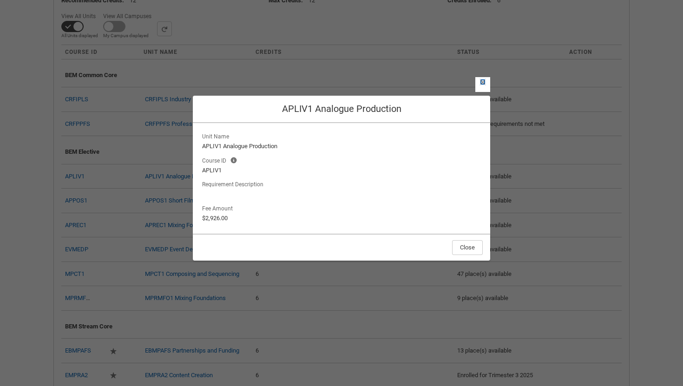
click at [485, 81] on lightning-primitive-icon "button" at bounding box center [482, 81] width 7 height 7
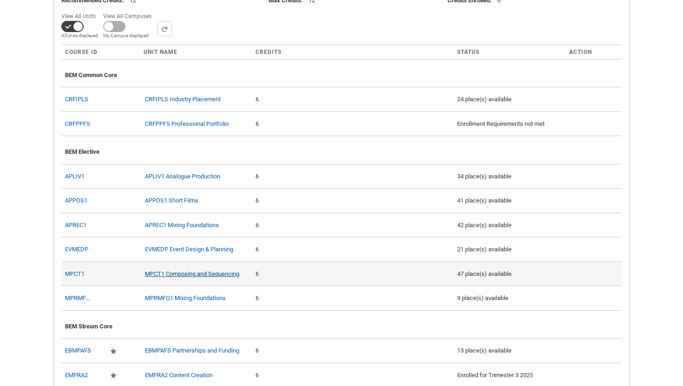
click at [227, 277] on link "MPCT1 Composing and Sequencing" at bounding box center [192, 273] width 94 height 7
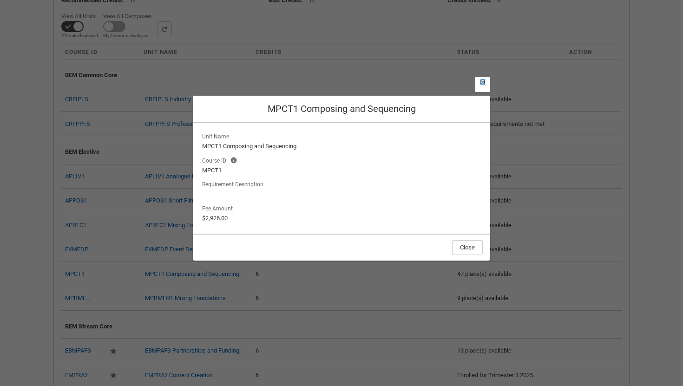
click at [481, 85] on lightning-primitive-icon "button" at bounding box center [482, 81] width 7 height 7
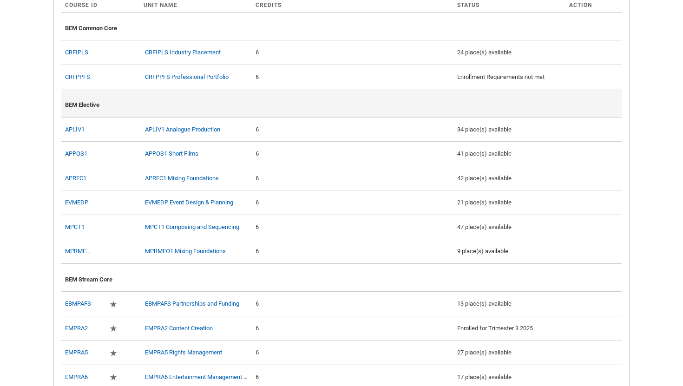
scroll to position [375, 0]
